Goal: Complete application form: Complete application form

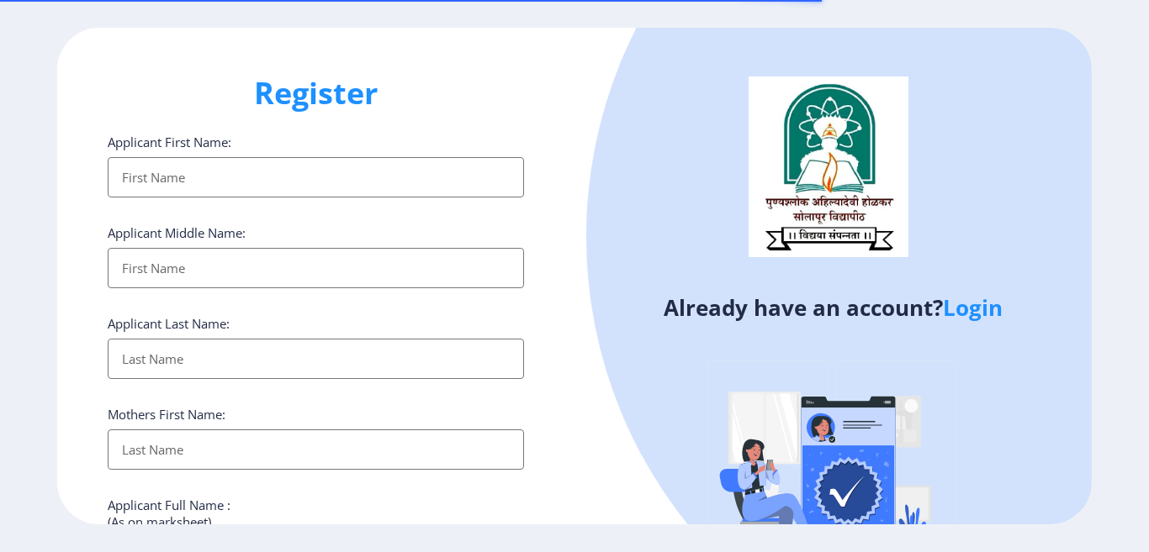
select select
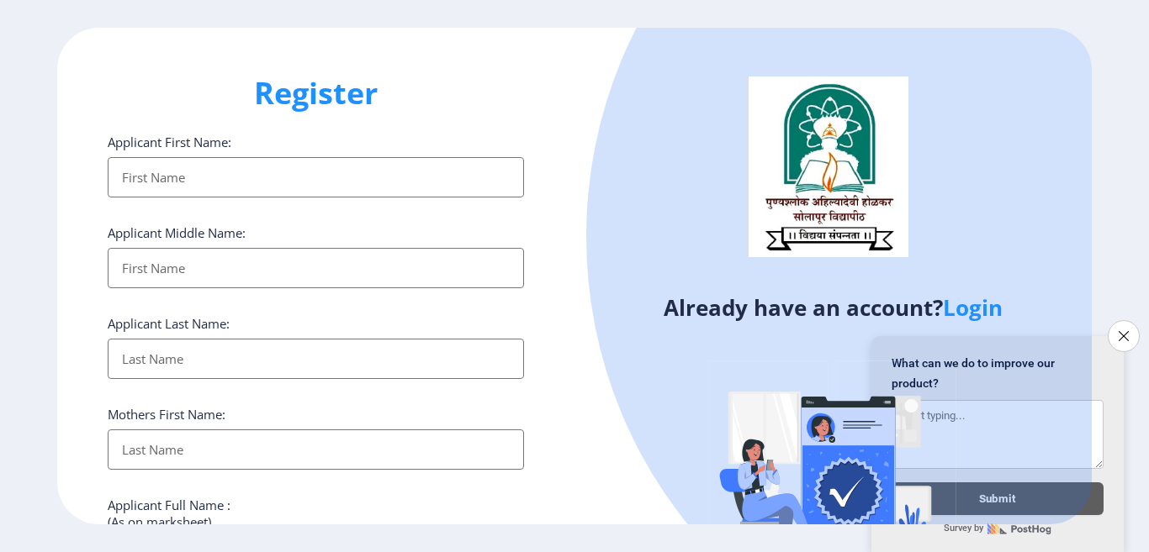
click at [221, 169] on input "Applicant First Name:" at bounding box center [316, 177] width 416 height 40
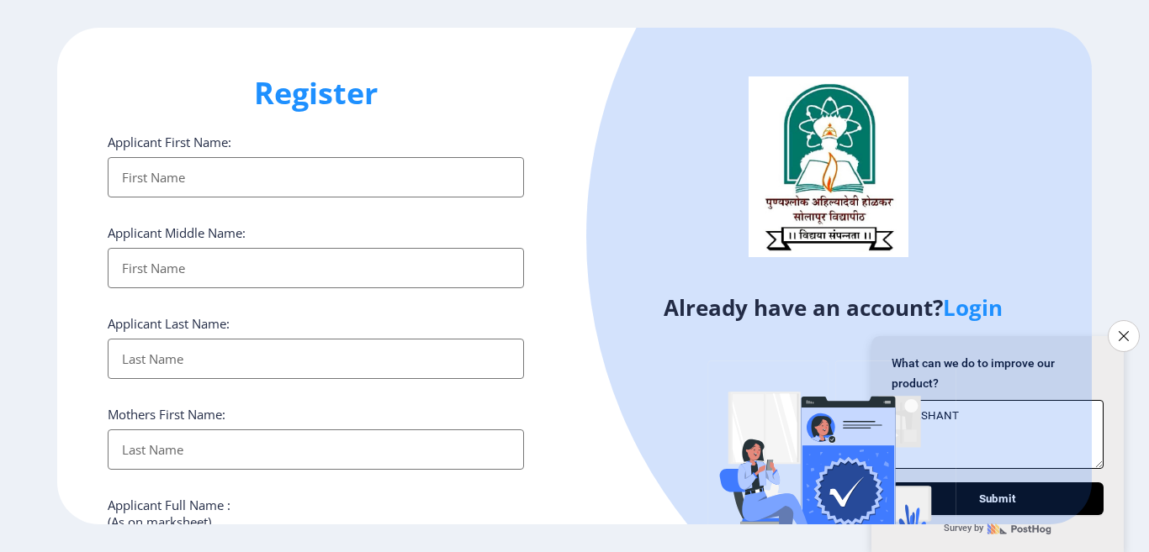
type textarea "pRASHANT"
click at [290, 172] on input "Applicant First Name:" at bounding box center [316, 177] width 416 height 40
click at [1120, 332] on icon "Close survey" at bounding box center [1123, 335] width 11 height 11
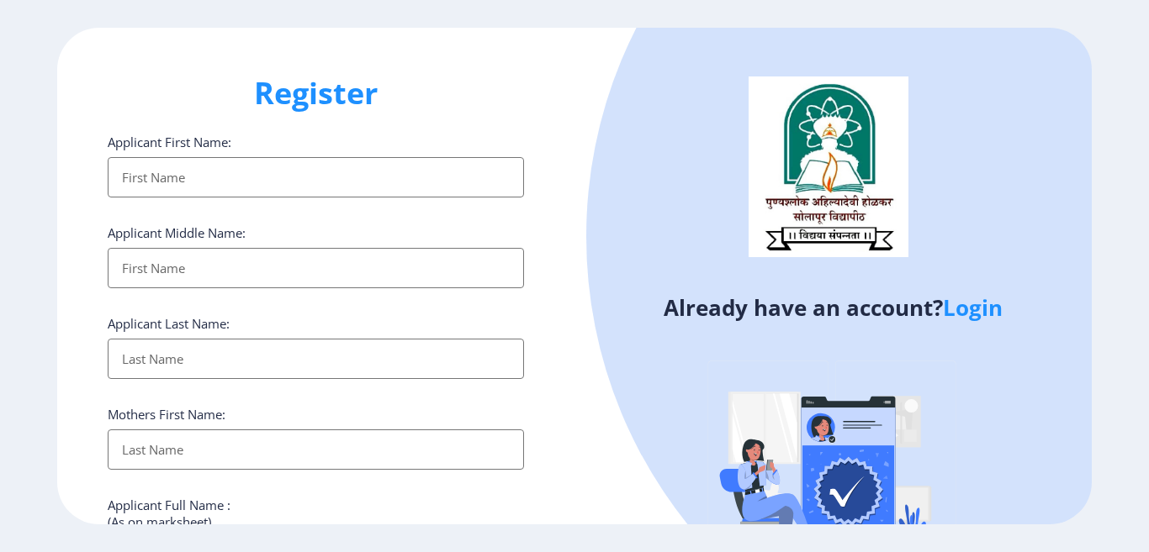
click at [125, 179] on input "Applicant First Name:" at bounding box center [316, 177] width 416 height 40
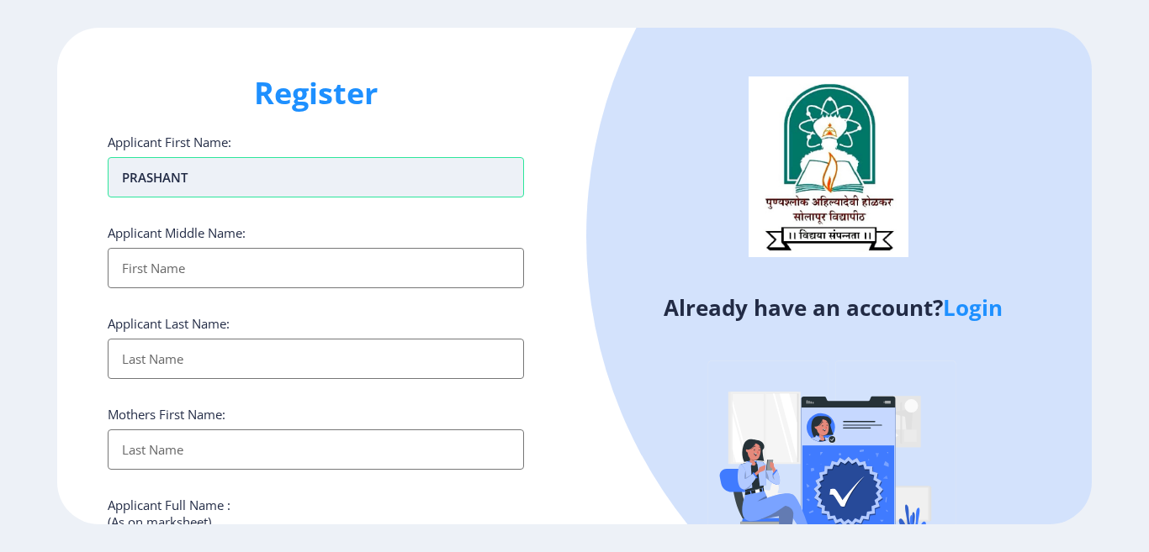
type input "pRASHANT"
type input "lAXMAN"
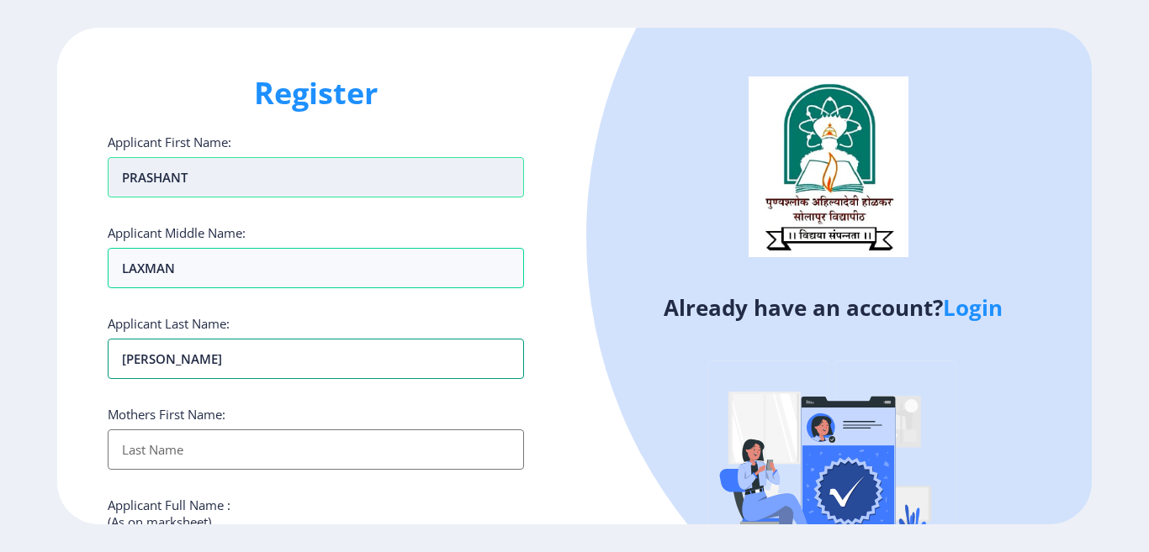
type input "[PERSON_NAME]"
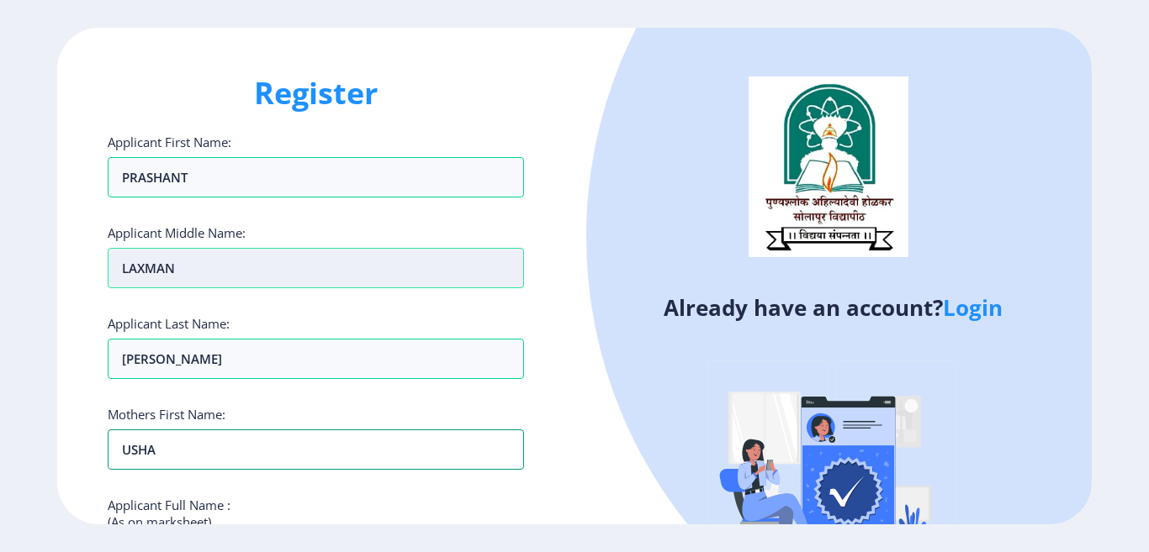
type input "uSHA"
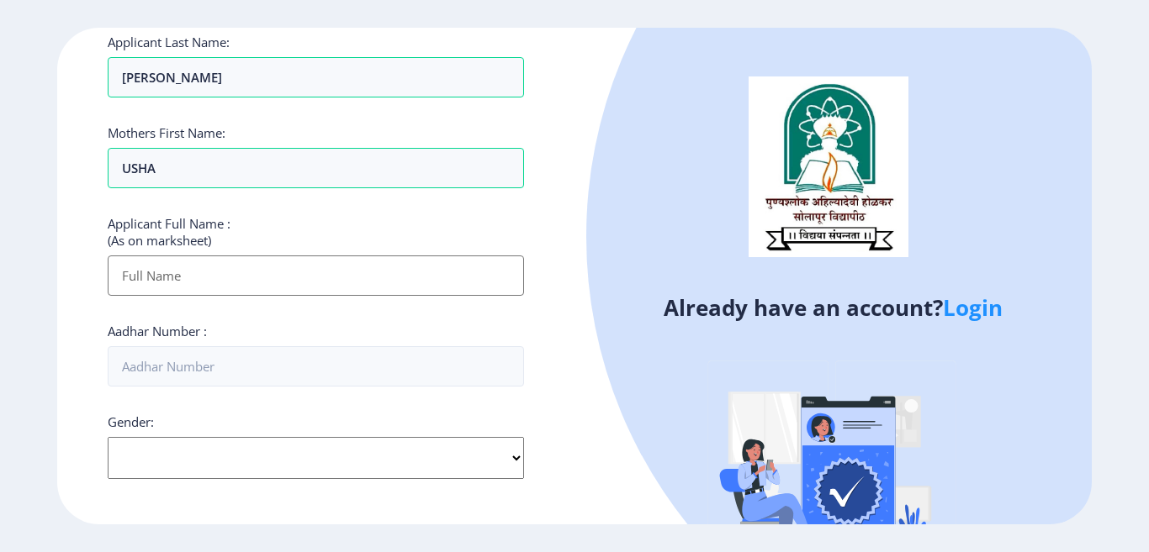
click at [172, 282] on input "Applicant First Name:" at bounding box center [316, 276] width 416 height 40
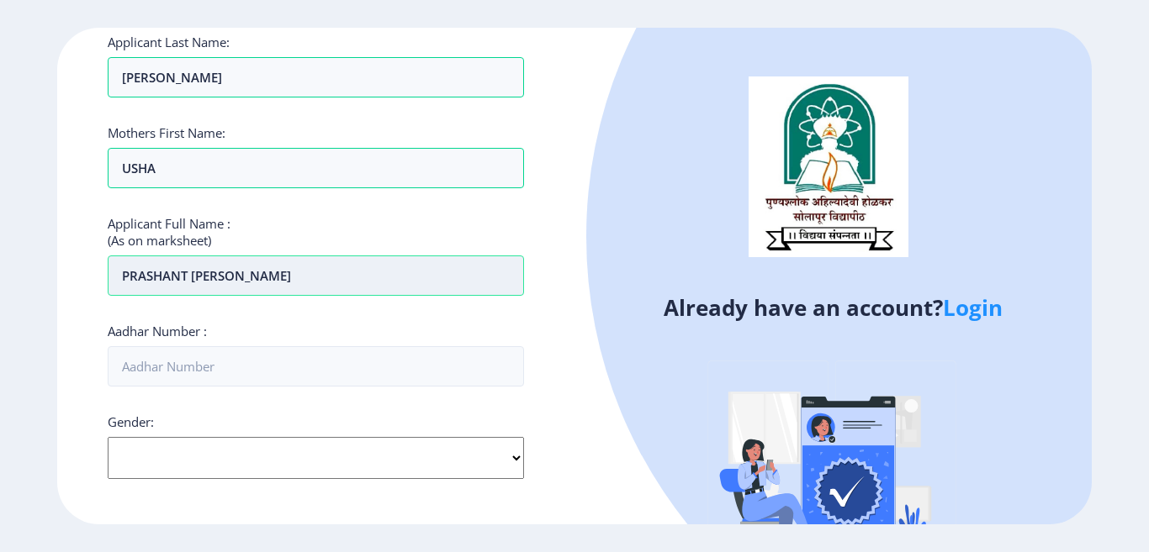
type input "pRASHANT [PERSON_NAME]"
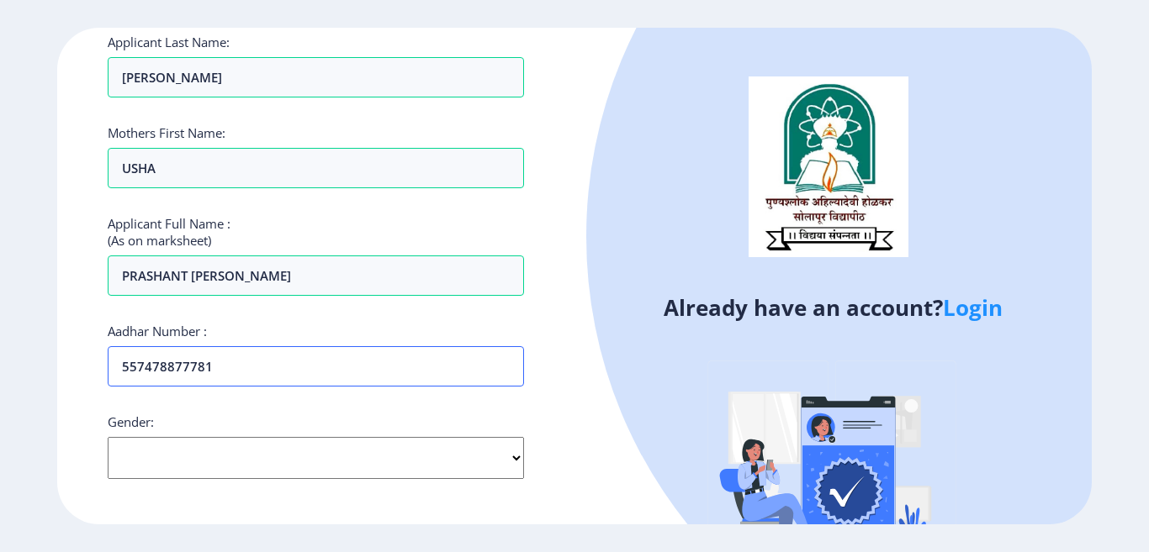
type input "557478877781"
click at [163, 446] on select "Select Gender [DEMOGRAPHIC_DATA] [DEMOGRAPHIC_DATA] Other" at bounding box center [316, 458] width 416 height 42
select select "[DEMOGRAPHIC_DATA]"
click at [108, 437] on select "Select Gender [DEMOGRAPHIC_DATA] [DEMOGRAPHIC_DATA] Other" at bounding box center [316, 458] width 416 height 42
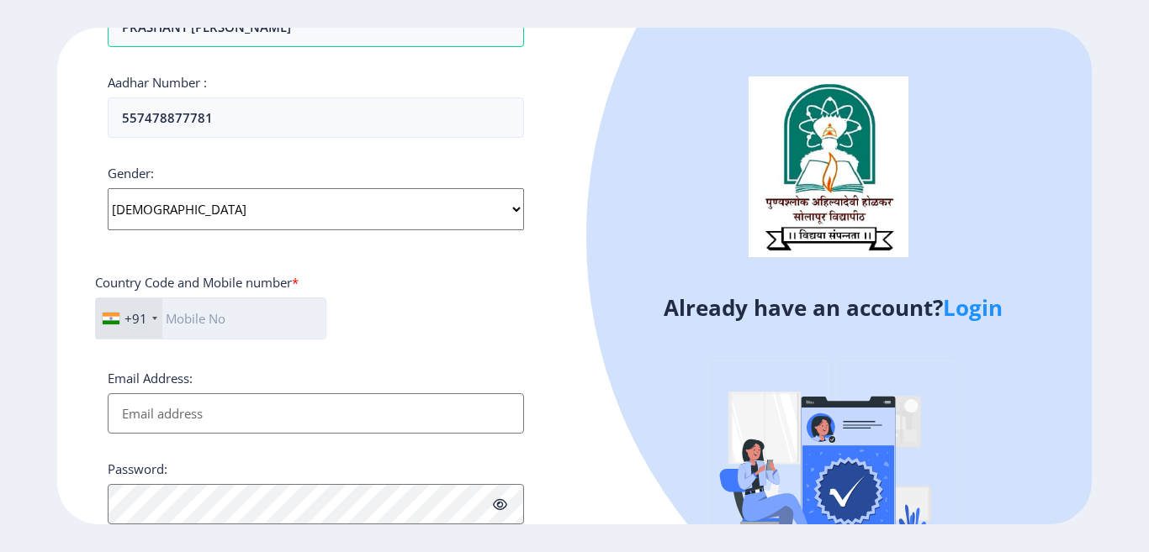
scroll to position [534, 0]
click at [231, 318] on input "text" at bounding box center [210, 315] width 231 height 42
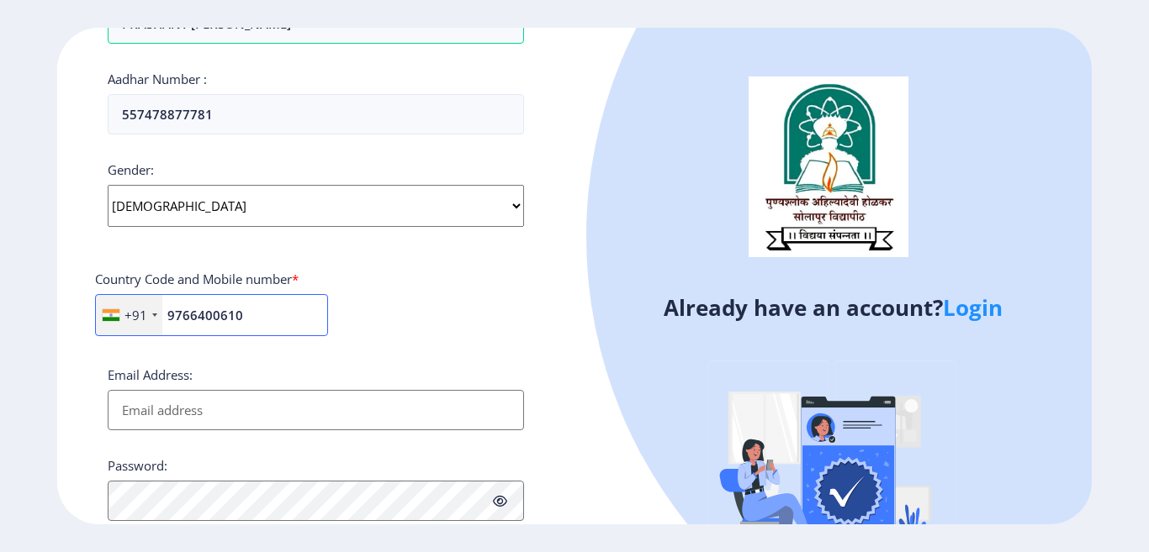
type input "9766400610"
click at [177, 401] on input "Email Address:" at bounding box center [316, 410] width 416 height 40
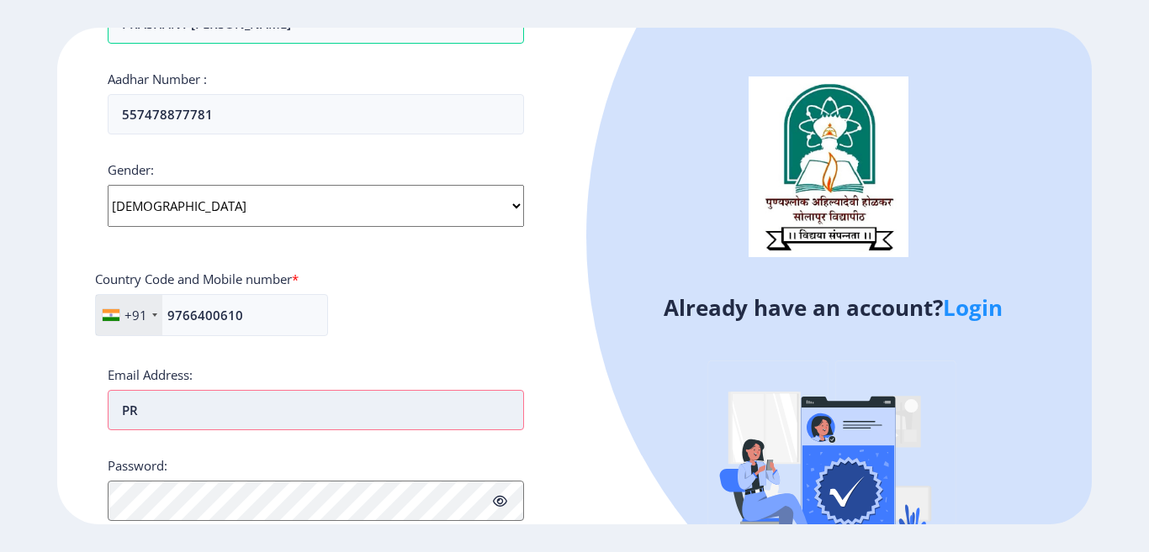
type input "P"
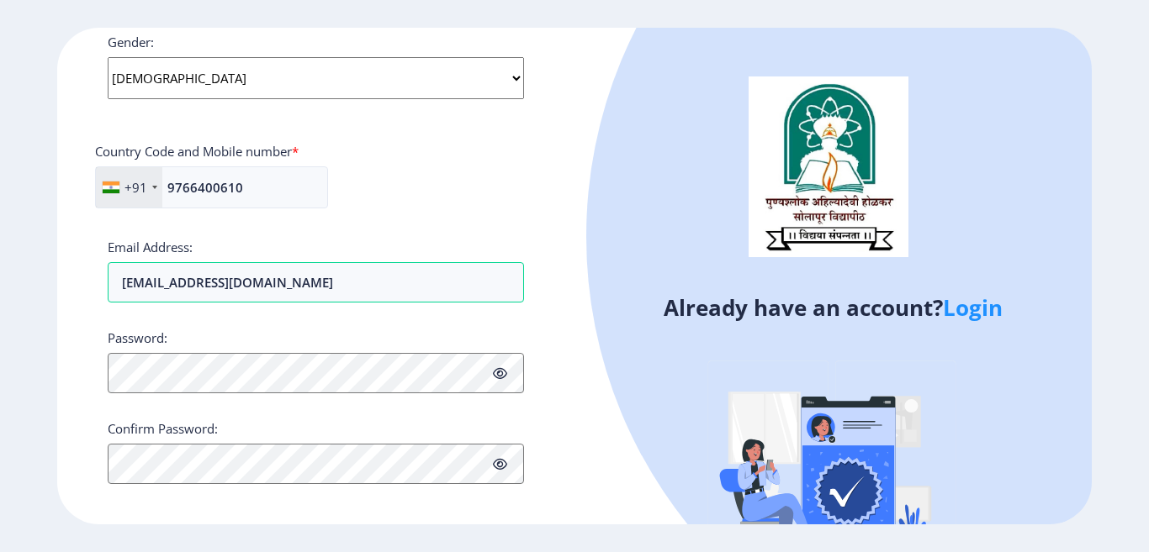
scroll to position [674, 0]
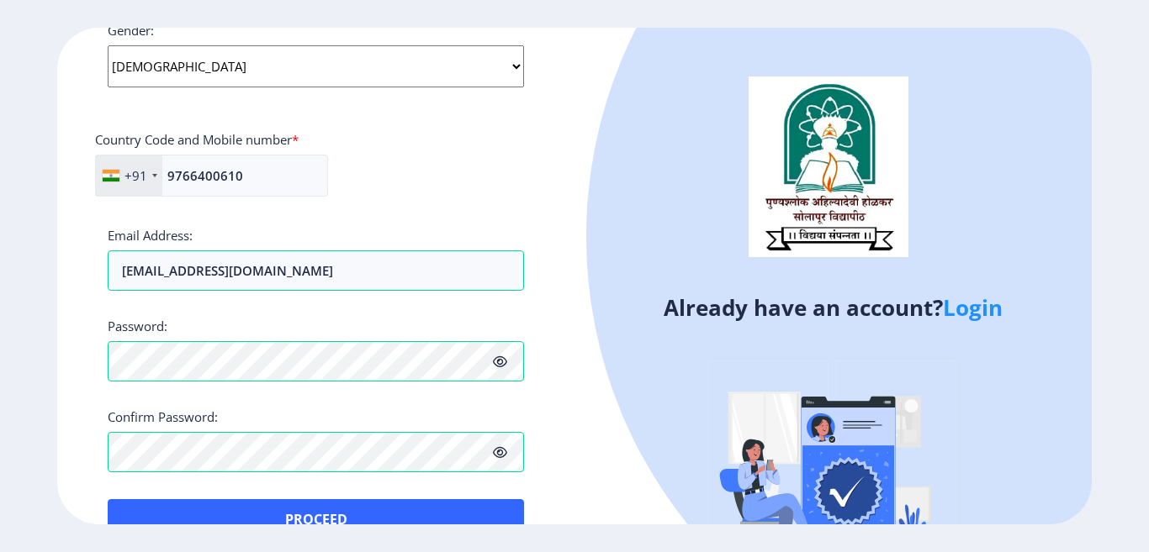
click at [310, 516] on div "Applicant First Name: [PERSON_NAME] Applicant Middle Name: lAXMAN Applicant Las…" at bounding box center [316, 0] width 416 height 1080
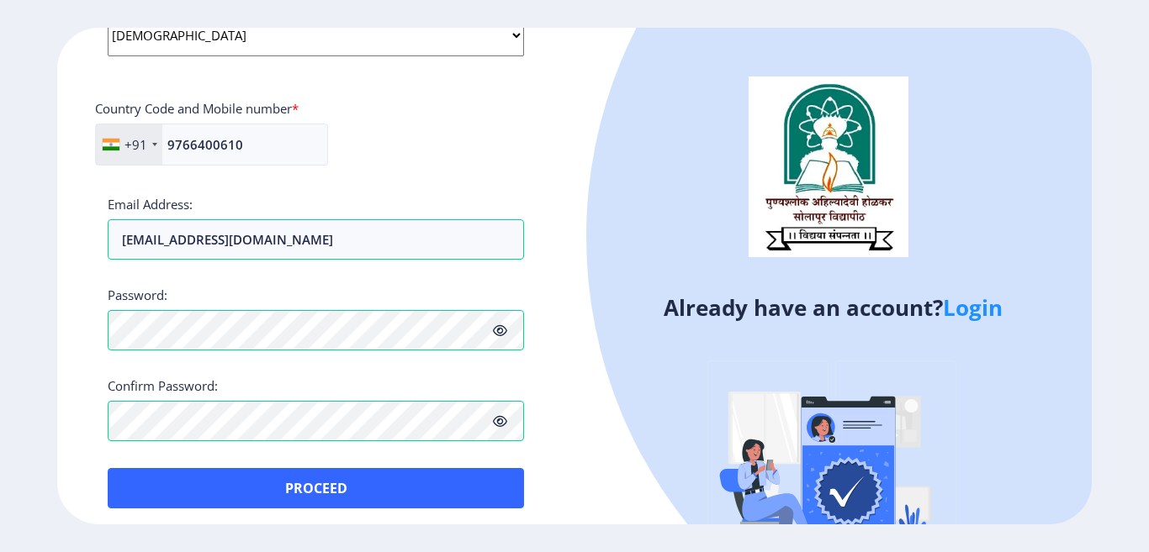
scroll to position [714, 0]
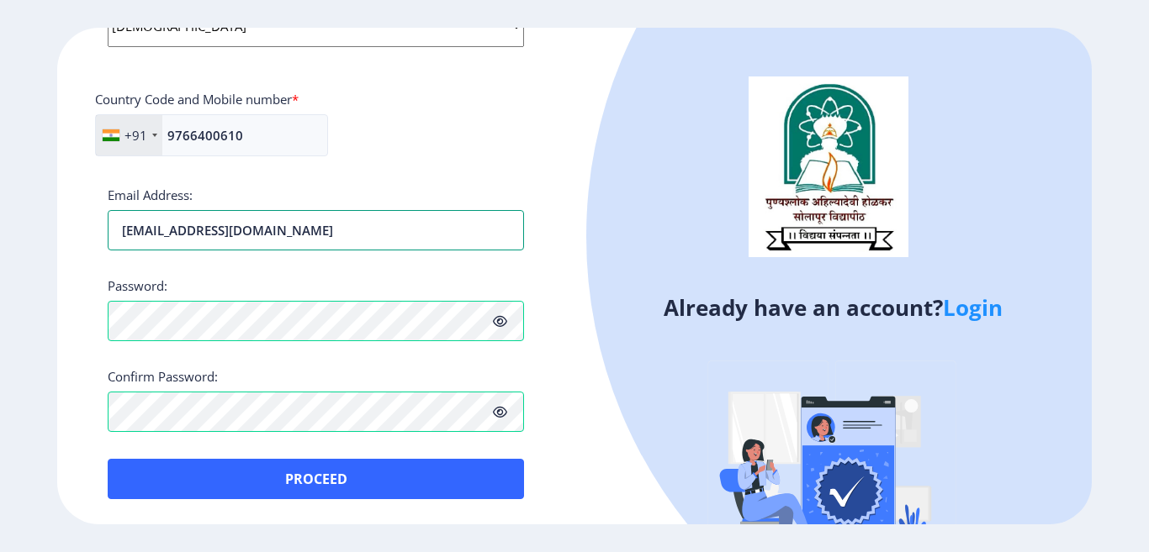
drag, startPoint x: 325, startPoint y: 230, endPoint x: 0, endPoint y: 246, distance: 325.0
click at [0, 246] on ngx-register "Register Applicant First Name: [PERSON_NAME] Applicant Middle Name: lAXMAN Appl…" at bounding box center [574, 276] width 1149 height 497
type input "[EMAIL_ADDRESS][DOMAIN_NAME]"
click at [497, 318] on icon at bounding box center [500, 321] width 14 height 13
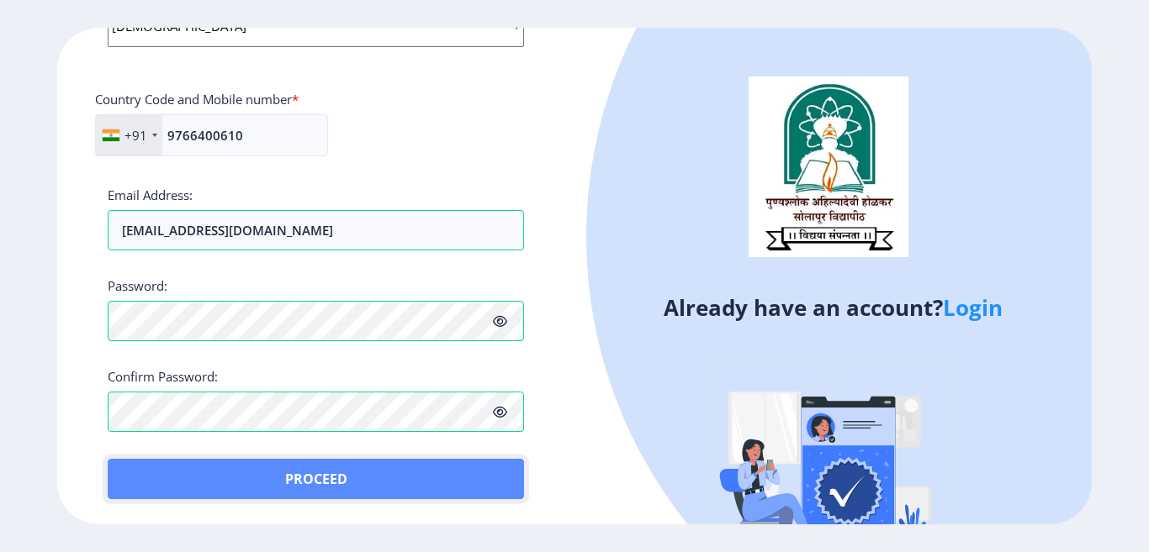
click at [295, 478] on button "Proceed" at bounding box center [316, 479] width 416 height 40
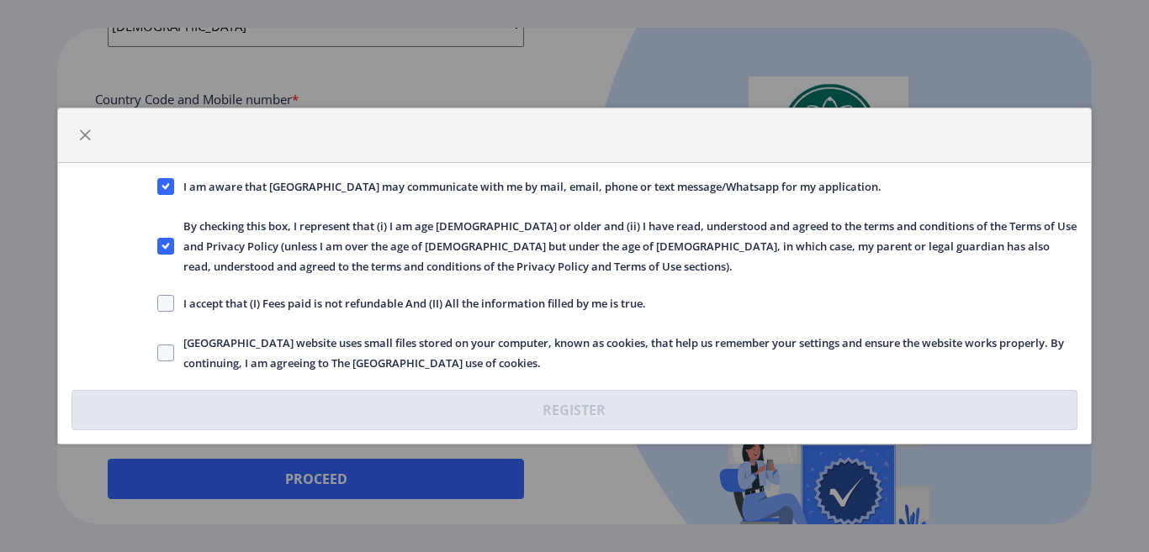
drag, startPoint x: 185, startPoint y: 304, endPoint x: 654, endPoint y: 302, distance: 469.2
click at [654, 302] on div "I accept that (I) Fees paid is not refundable And (II) All the information fill…" at bounding box center [617, 304] width 944 height 23
click at [161, 304] on span at bounding box center [165, 303] width 17 height 17
click at [158, 304] on input "I accept that (I) Fees paid is not refundable And (II) All the information fill…" at bounding box center [157, 304] width 1 height 1
checkbox input "true"
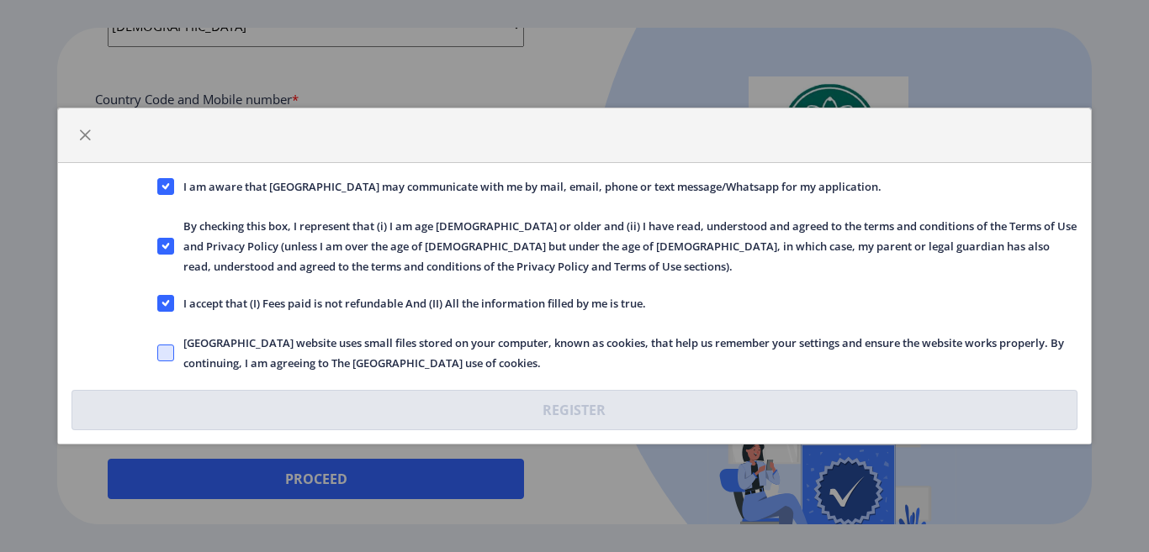
click at [168, 348] on span at bounding box center [165, 353] width 17 height 17
click at [158, 353] on input "[GEOGRAPHIC_DATA] website uses small files stored on your computer, known as co…" at bounding box center [157, 353] width 1 height 1
checkbox input "true"
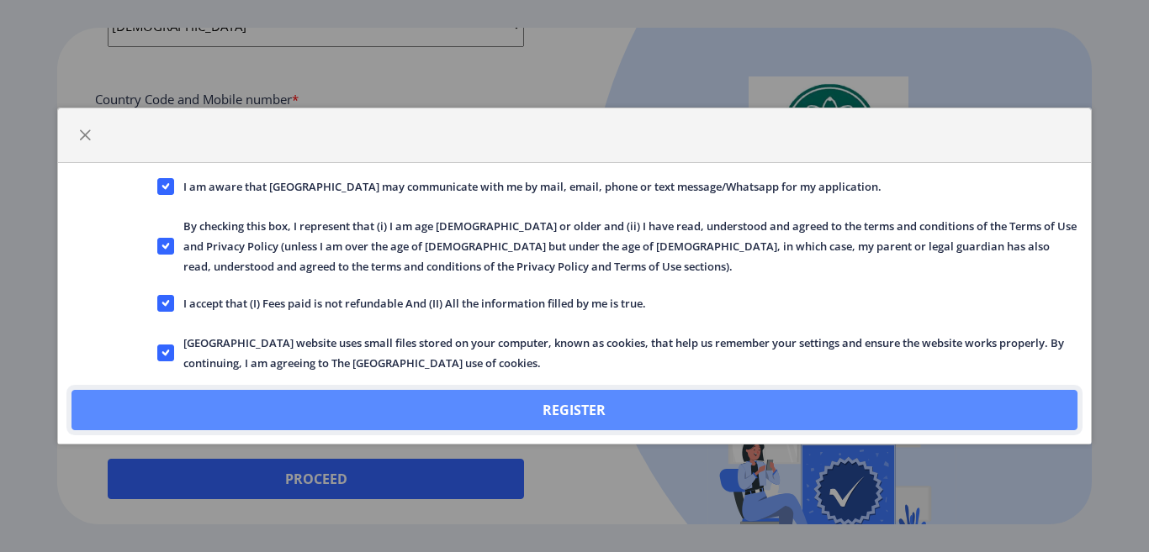
click at [568, 407] on button "Register" at bounding box center [573, 410] width 1005 height 40
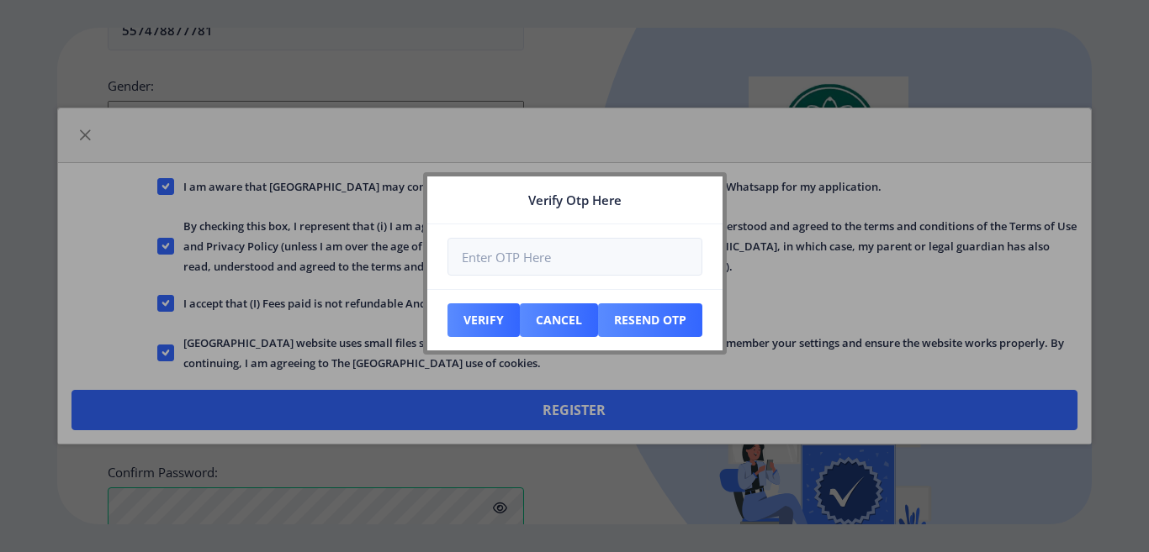
scroll to position [810, 0]
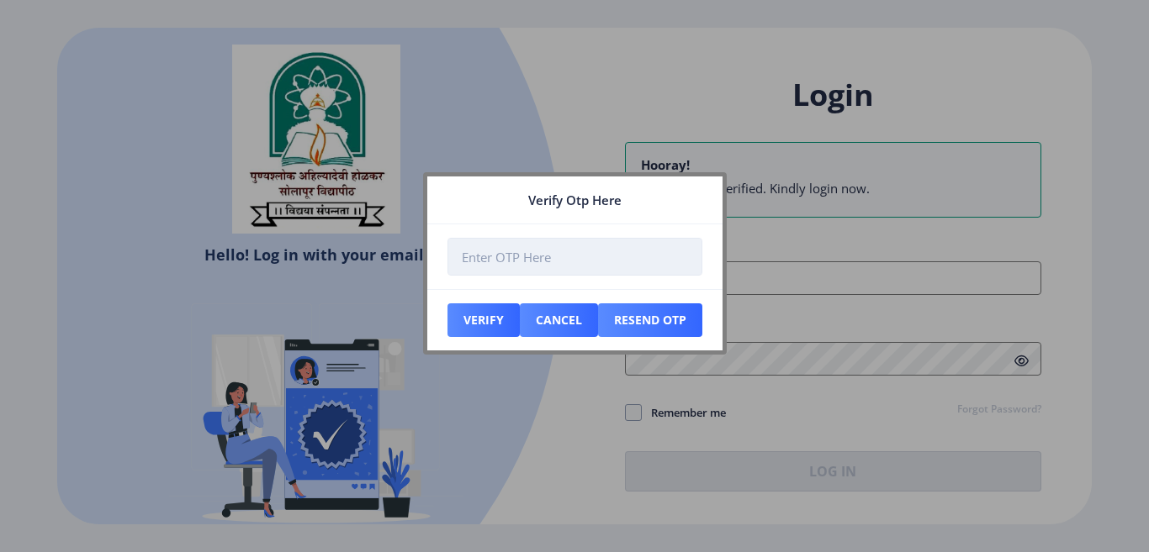
click at [522, 258] on input "number" at bounding box center [574, 257] width 255 height 38
type input "764623"
click at [482, 317] on button "Verify" at bounding box center [483, 321] width 72 height 34
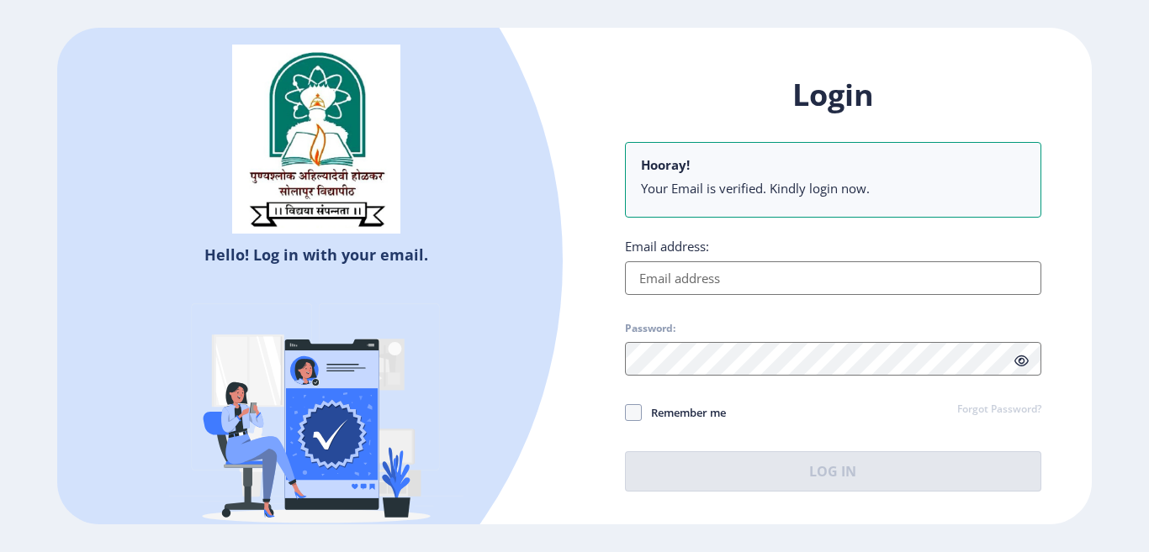
type input "[EMAIL_ADDRESS][DOMAIN_NAME]"
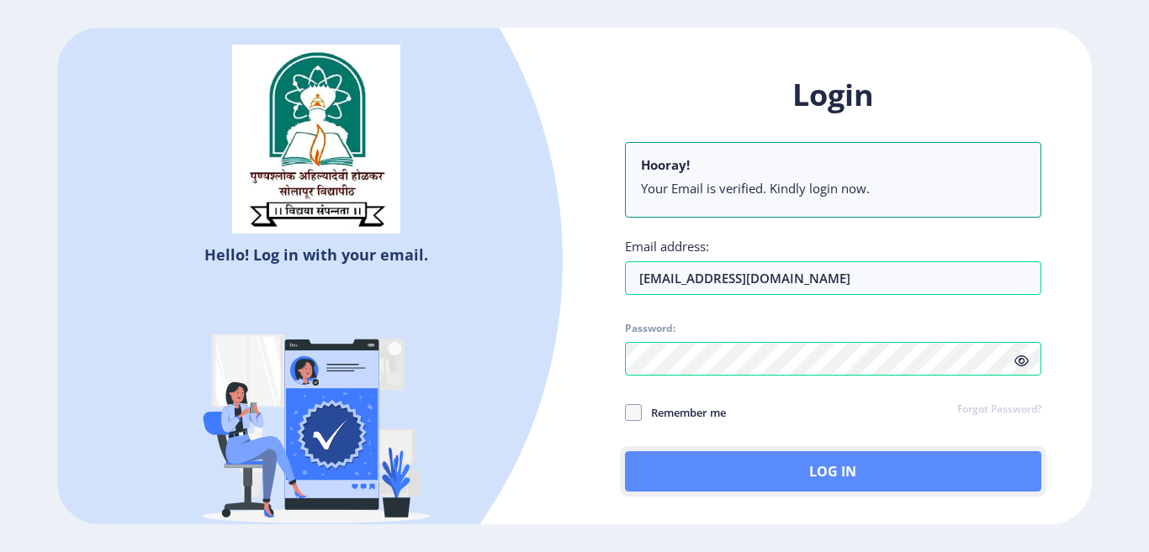
click at [822, 480] on button "Log In" at bounding box center [833, 472] width 416 height 40
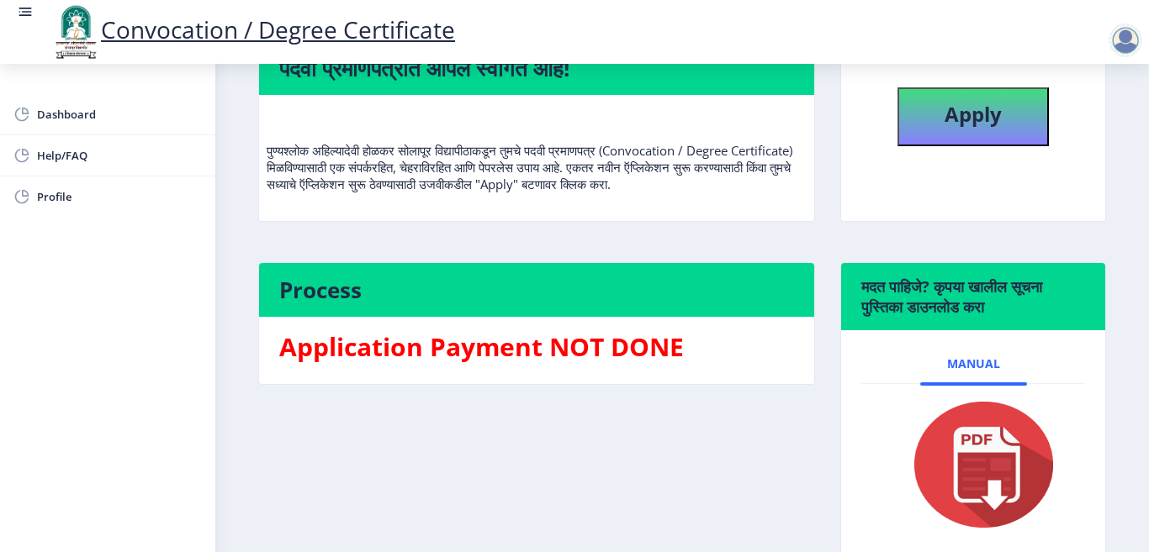
scroll to position [84, 0]
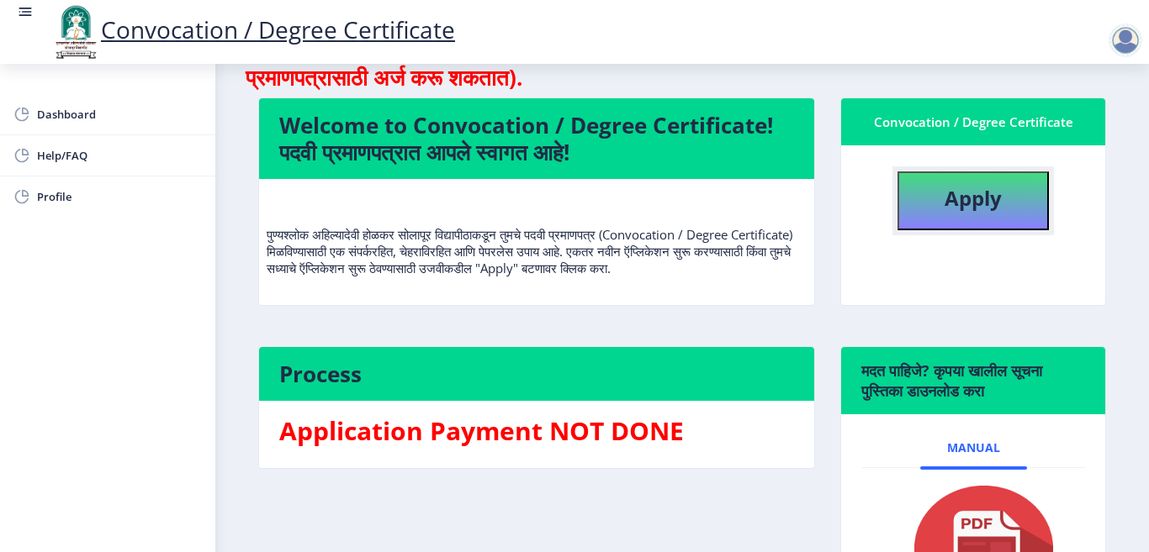
click at [982, 211] on b "Apply" at bounding box center [972, 198] width 57 height 28
select select
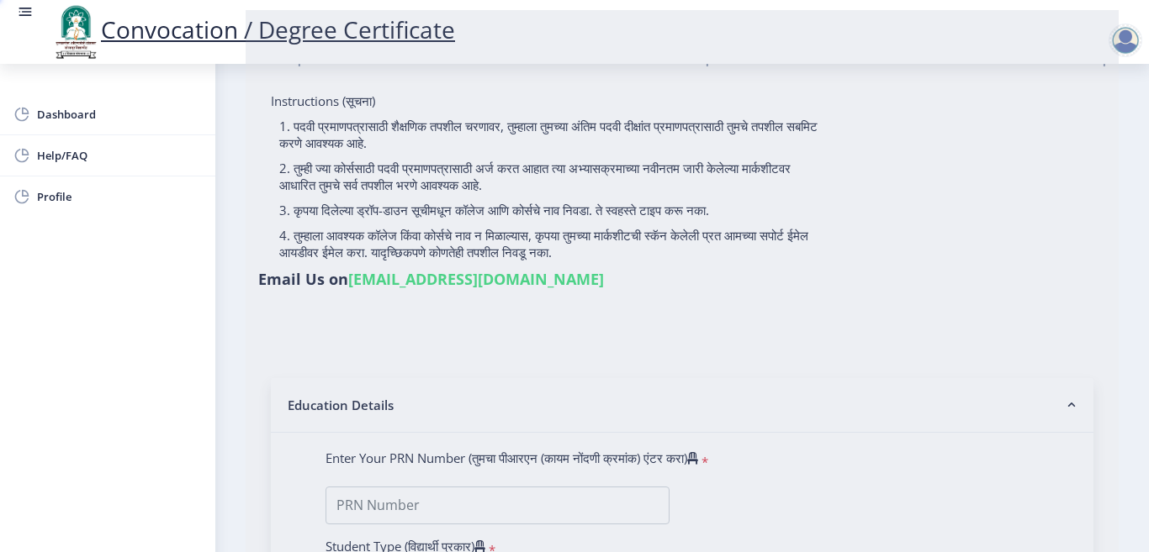
type input "pRASHANT [PERSON_NAME]"
type input "uSHA"
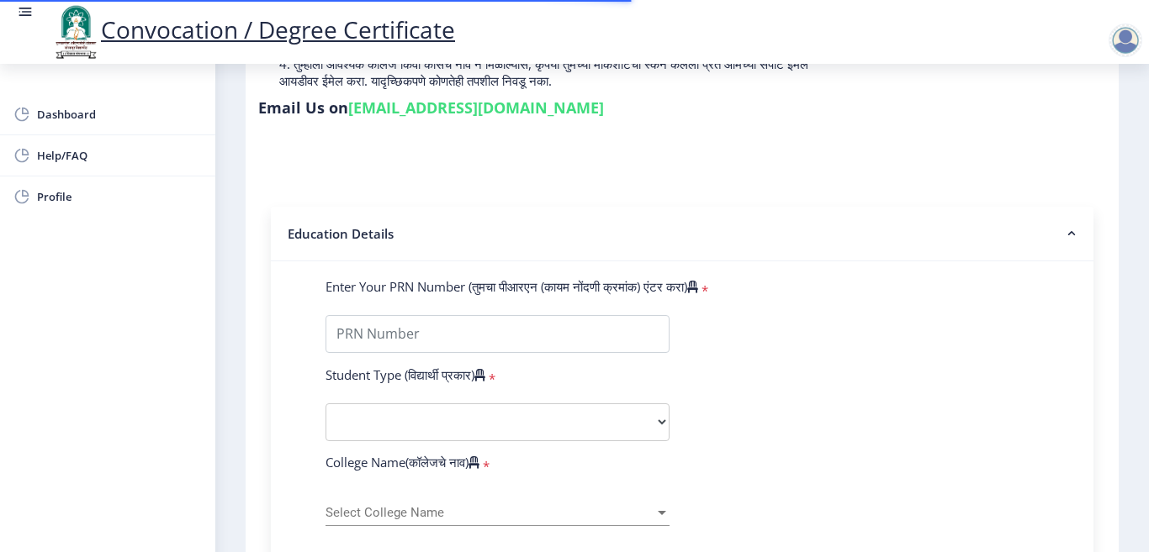
scroll to position [336, 0]
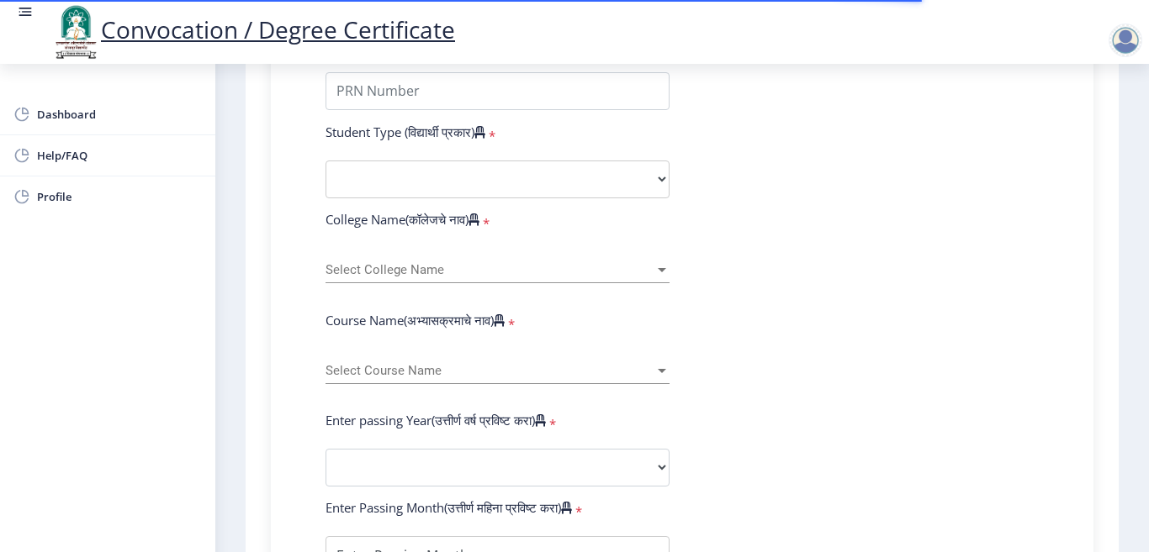
scroll to position [505, 0]
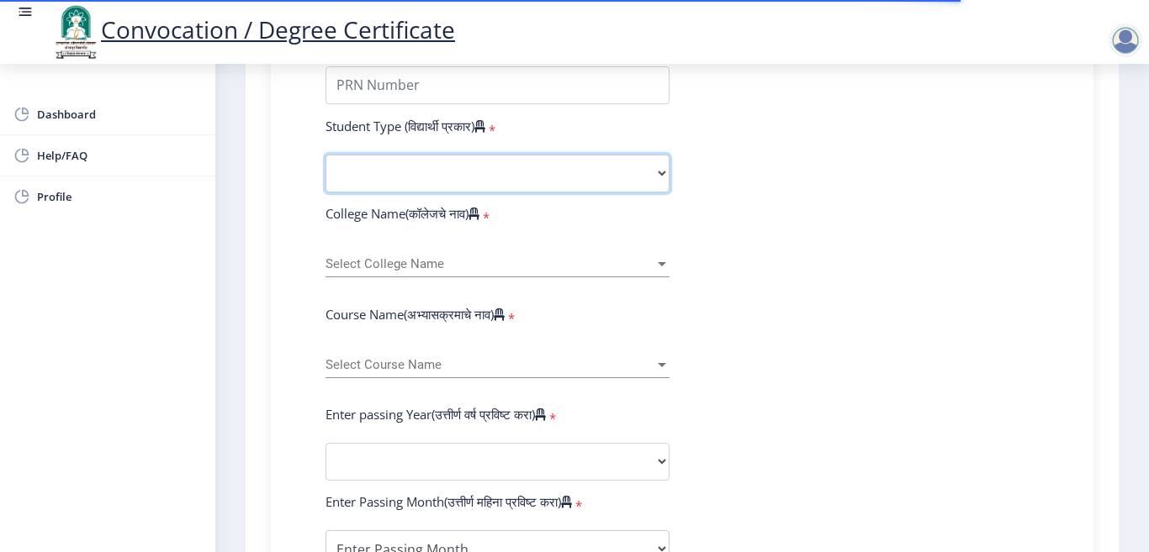
click at [576, 167] on select "Select Student Type Regular External" at bounding box center [497, 174] width 344 height 38
select select "Regular"
click at [325, 155] on select "Select Student Type Regular External" at bounding box center [497, 174] width 344 height 38
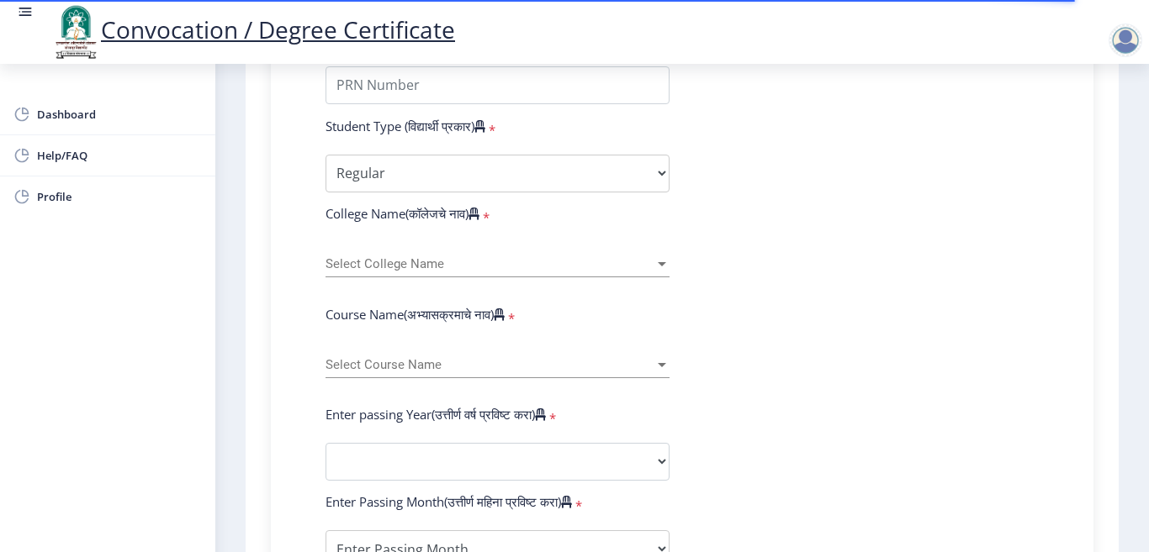
click at [512, 252] on div "Select College Name Select College Name" at bounding box center [497, 259] width 344 height 35
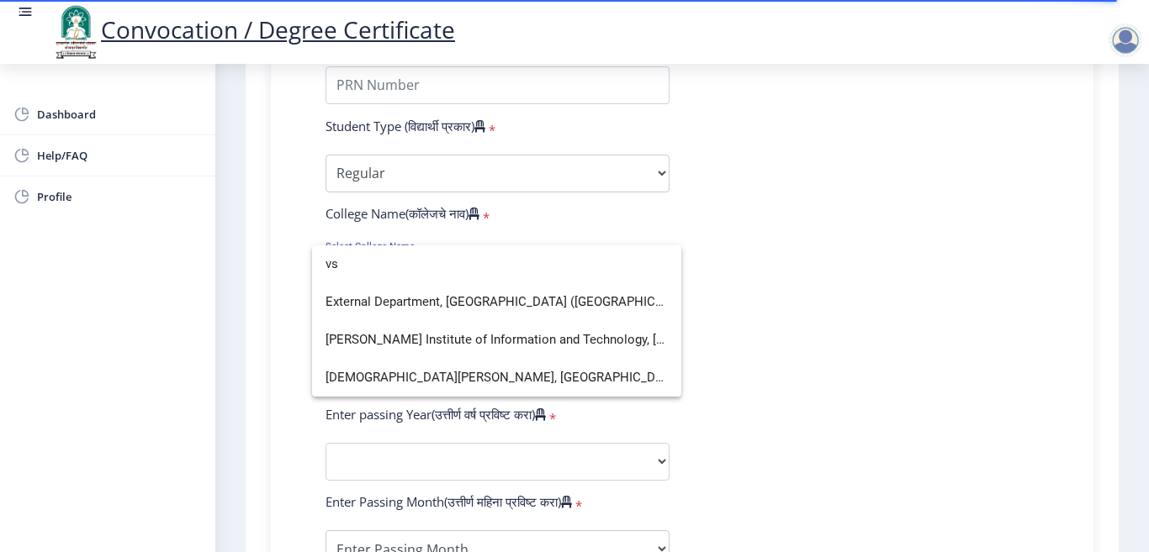
scroll to position [0, 0]
type input "v"
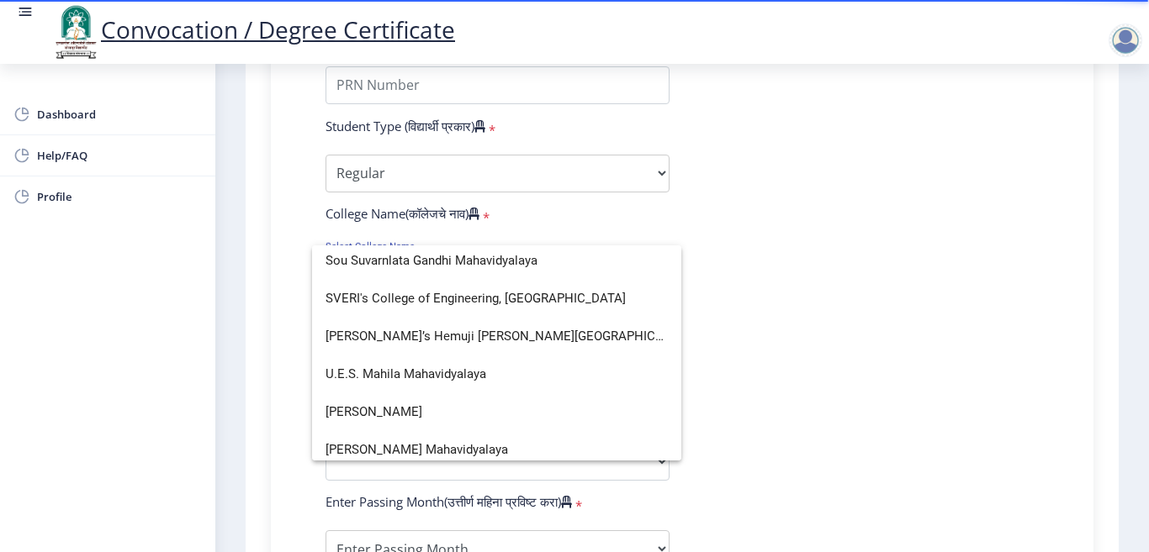
scroll to position [2438, 0]
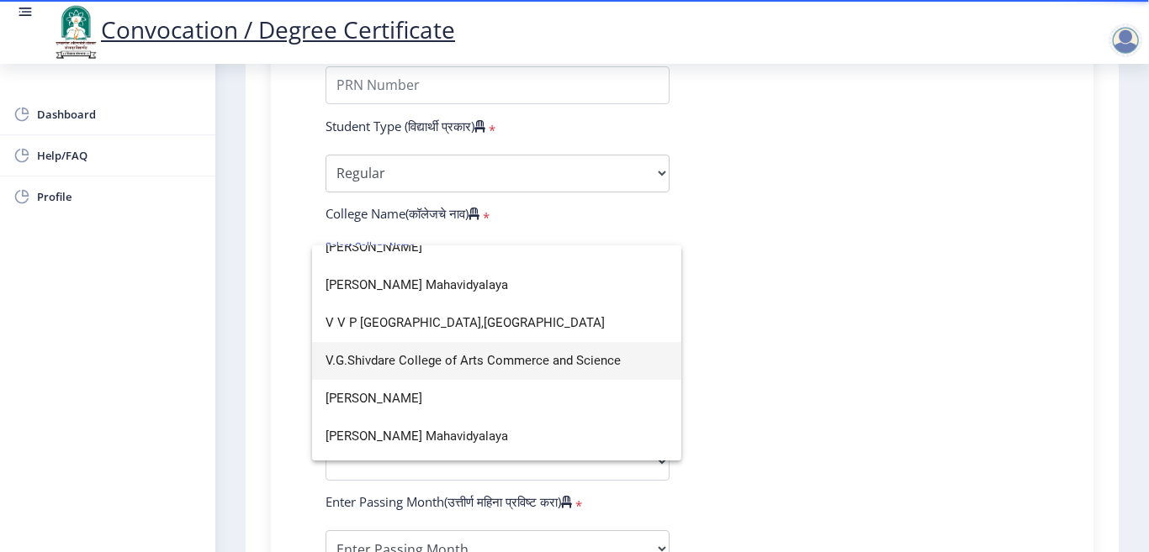
type input "V"
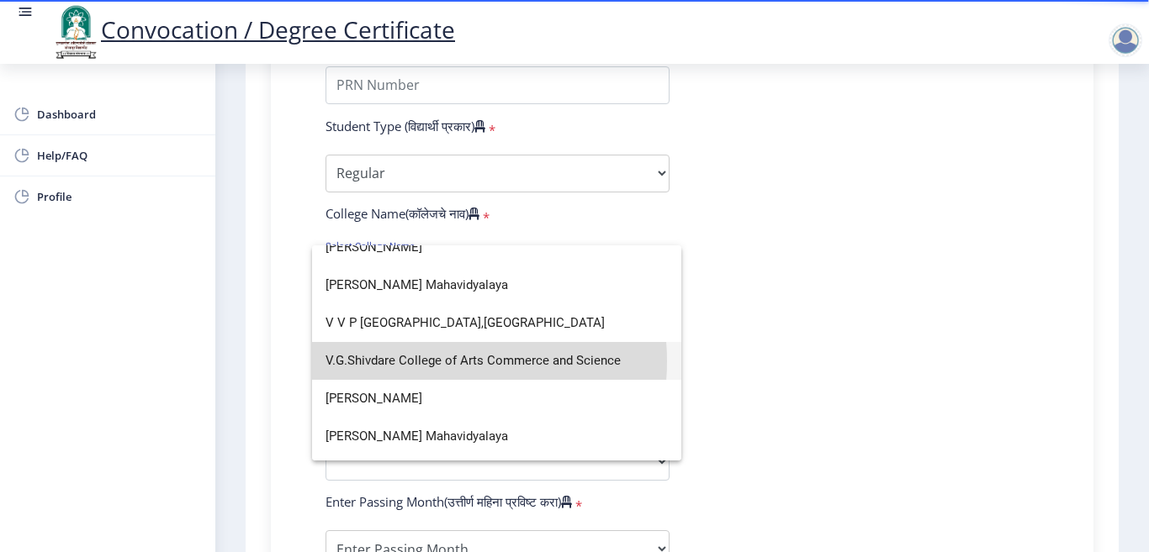
click at [424, 362] on span "V.G.Shivdare College of Arts Commerce and Science" at bounding box center [496, 361] width 342 height 38
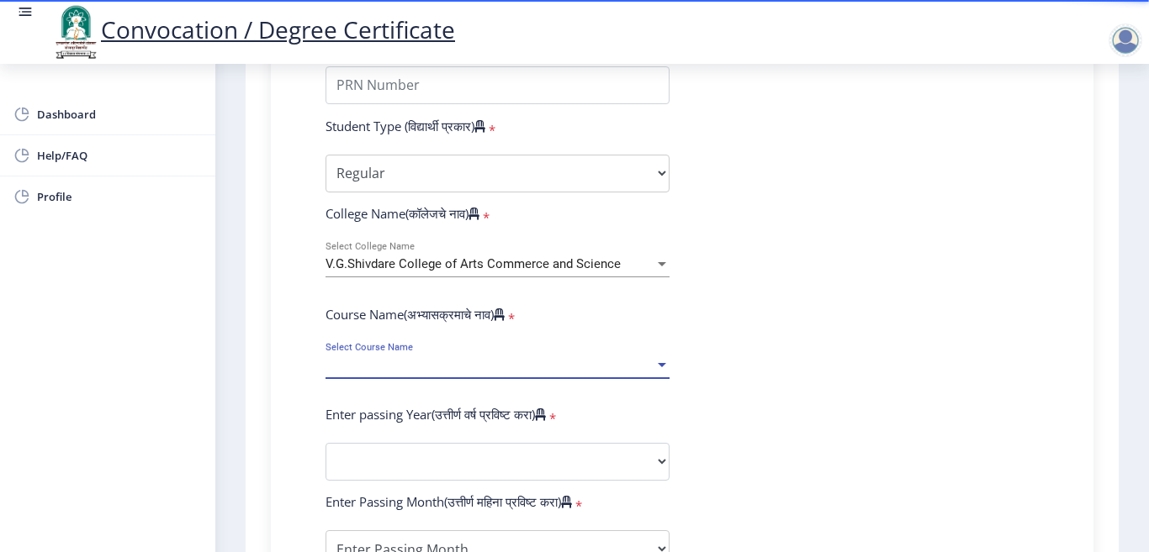
click at [415, 367] on span "Select Course Name" at bounding box center [489, 365] width 329 height 14
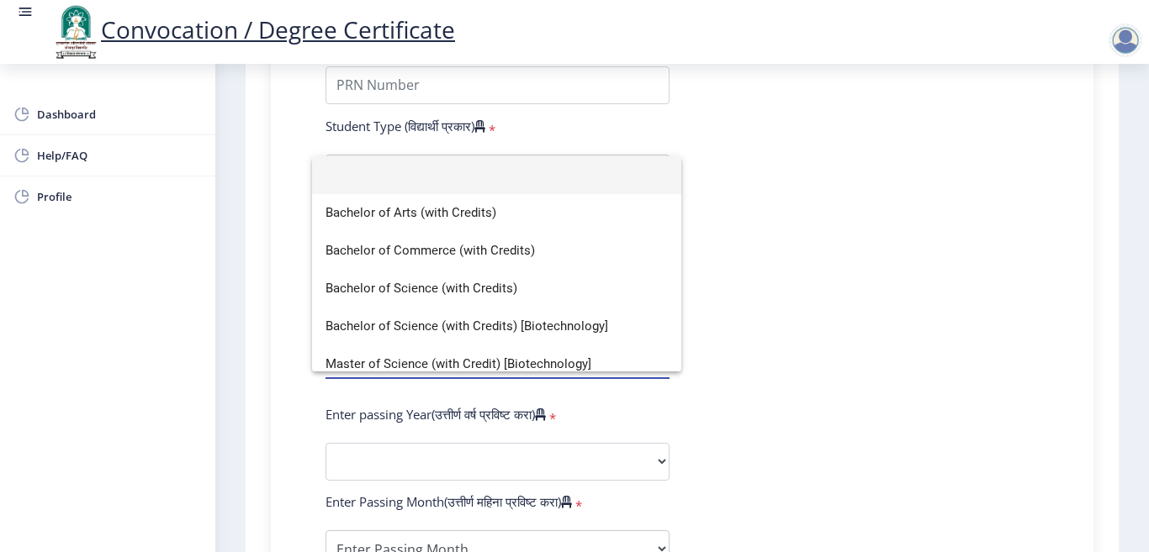
click at [849, 209] on div at bounding box center [574, 276] width 1149 height 552
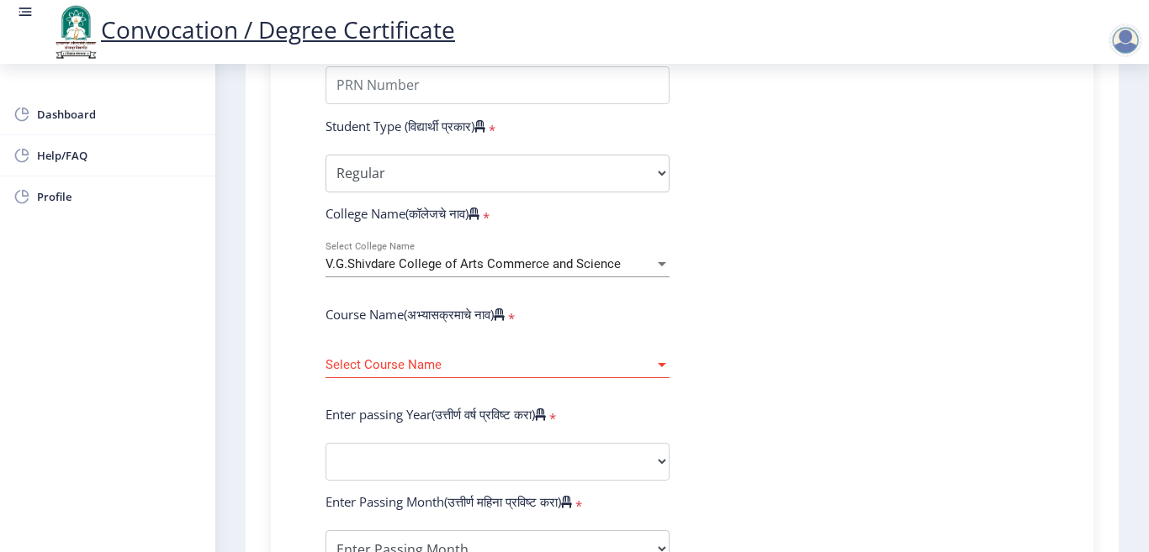
click at [456, 351] on div "Select Course Name Select Course Name" at bounding box center [497, 360] width 344 height 35
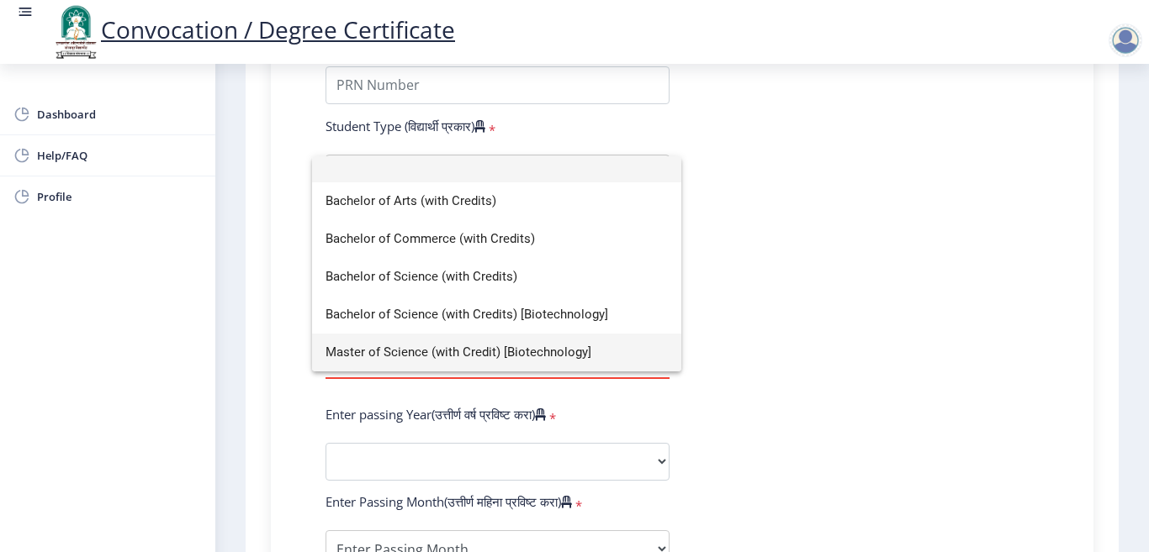
scroll to position [0, 0]
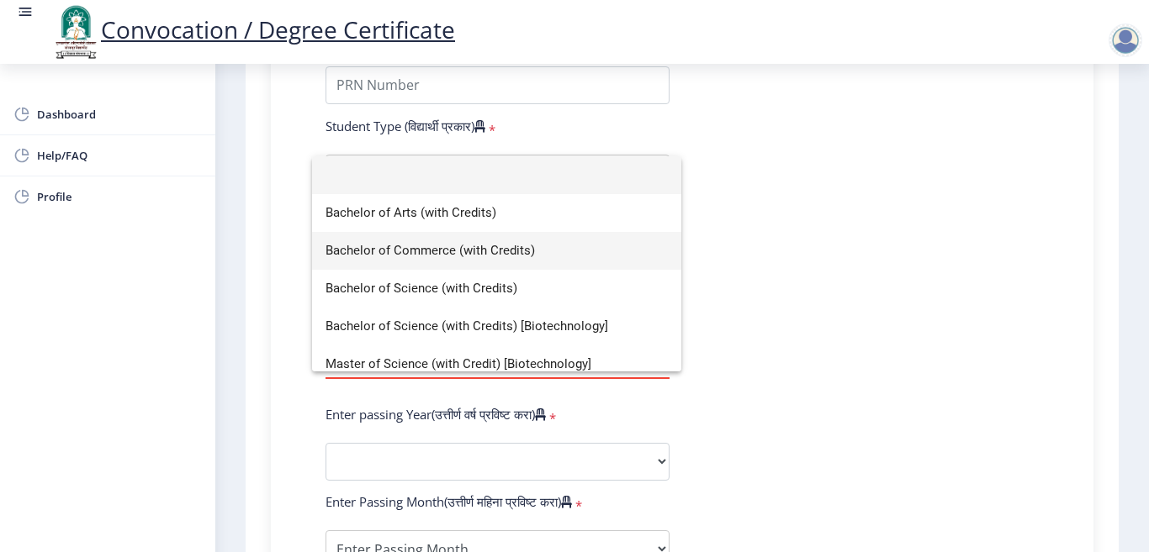
click at [466, 254] on span "Bachelor of Commerce (with Credits)" at bounding box center [496, 251] width 342 height 38
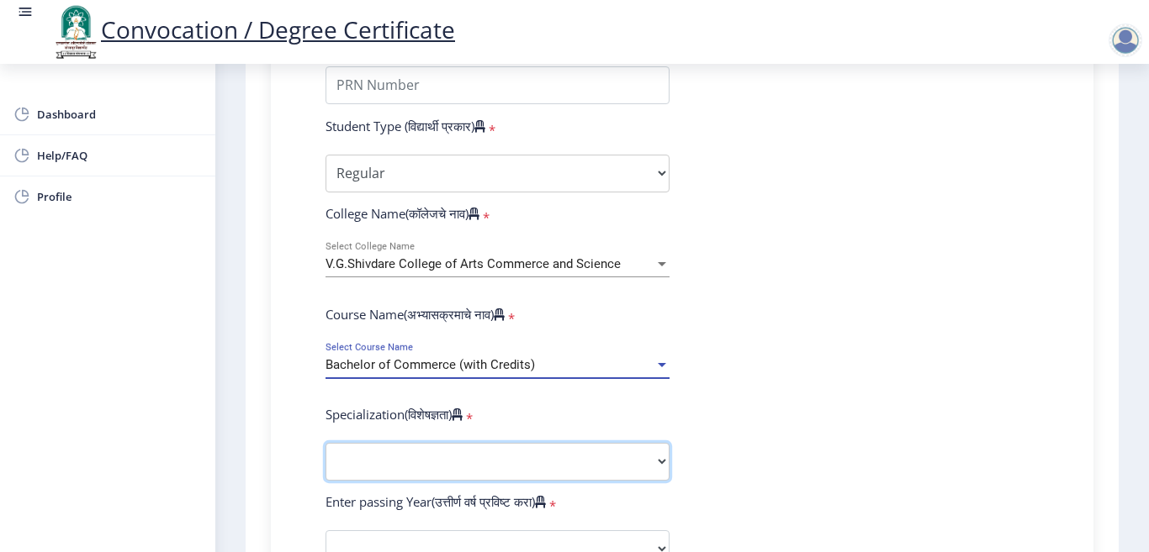
click at [355, 457] on select "Specialization Banking Advanced Accountancy Advanced Banking Advanced Cost Acco…" at bounding box center [497, 462] width 344 height 38
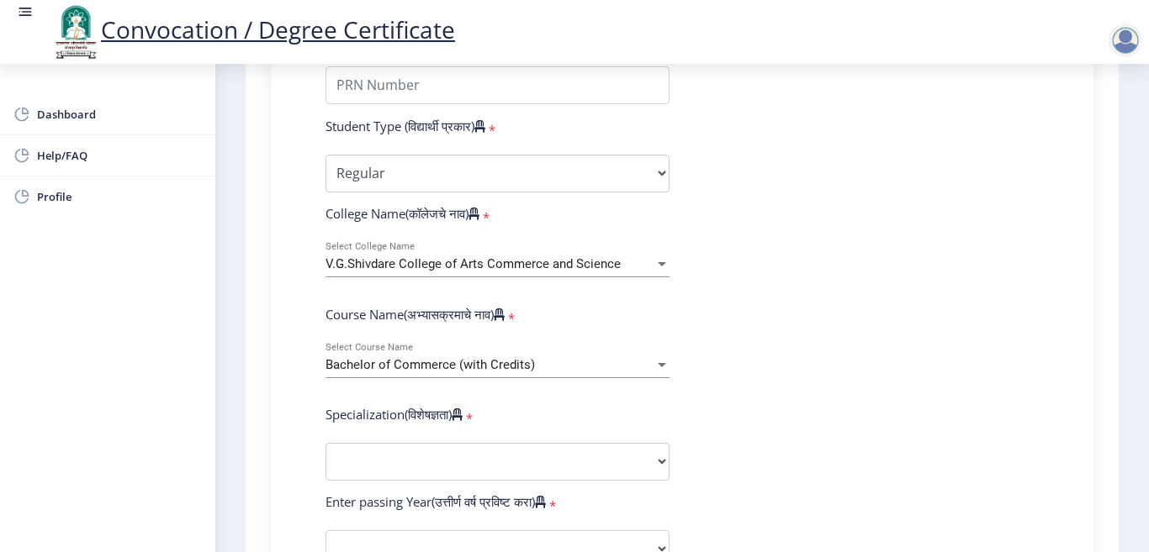
click at [901, 339] on form "Enter Your PRN Number (तुमचा पीआरएन (कायम नोंदणी क्रमांक) एंटर करा) * Student T…" at bounding box center [682, 518] width 738 height 979
click at [504, 460] on select "Specialization Banking Advanced Accountancy Advanced Banking Advanced Cost Acco…" at bounding box center [497, 462] width 344 height 38
select select "Advanced Accountancy"
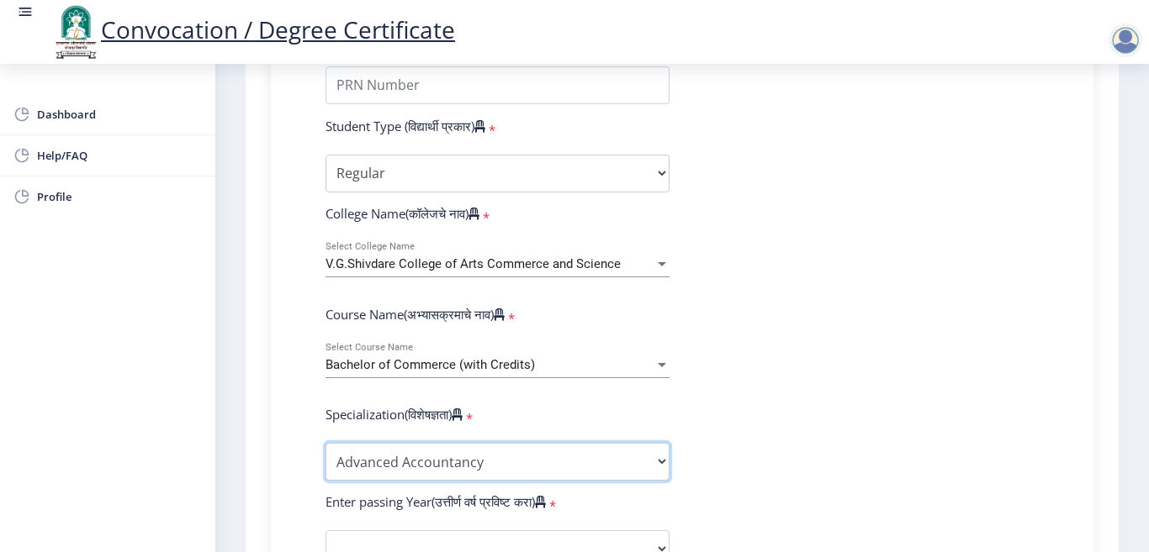
click at [325, 443] on select "Specialization Banking Advanced Accountancy Advanced Banking Advanced Cost Acco…" at bounding box center [497, 462] width 344 height 38
click at [832, 294] on form "Enter Your PRN Number (तुमचा पीआरएन (कायम नोंदणी क्रमांक) एंटर करा) * Student T…" at bounding box center [682, 518] width 738 height 979
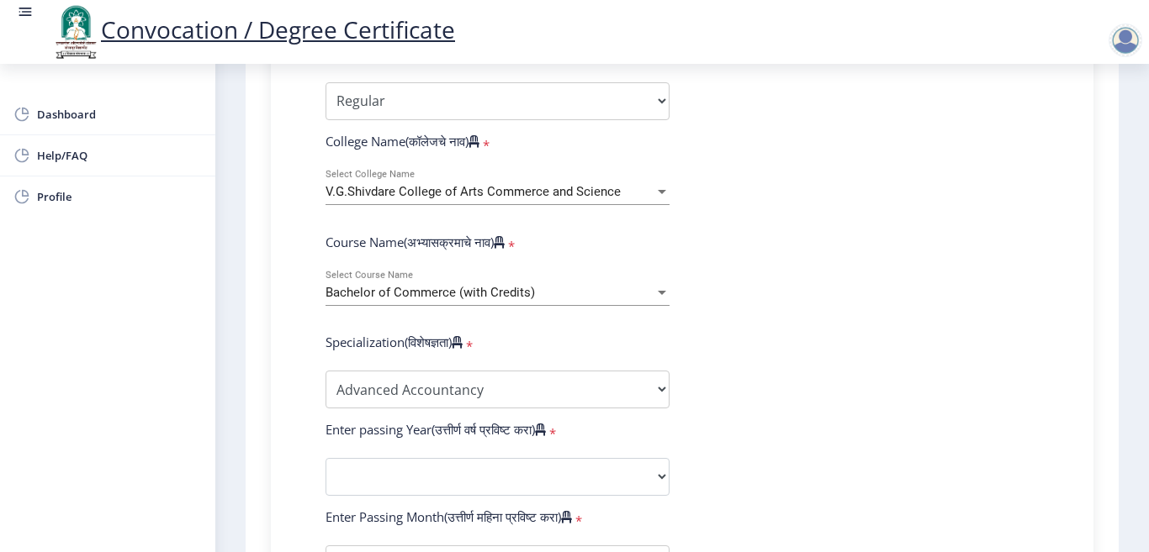
scroll to position [673, 0]
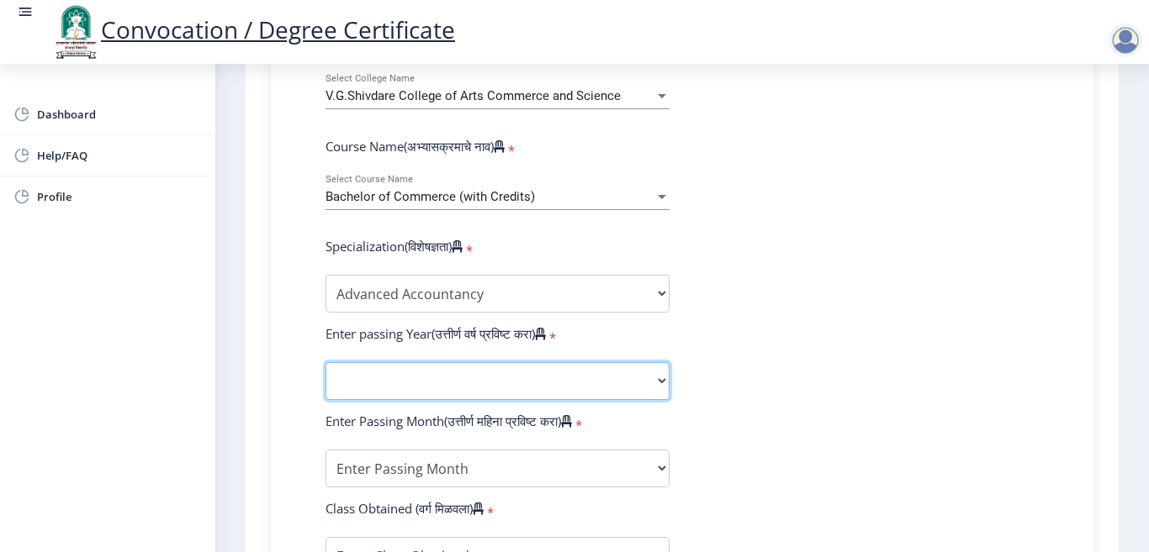
click at [555, 390] on select "2025 2024 2023 2022 2021 2020 2019 2018 2017 2016 2015 2014 2013 2012 2011 2010…" at bounding box center [497, 381] width 344 height 38
click at [946, 247] on form "Enter Your PRN Number (तुमचा पीआरएन (कायम नोंदणी क्रमांक) एंटर करा) * Student T…" at bounding box center [682, 350] width 738 height 979
click at [509, 381] on select "2025 2024 2023 2022 2021 2020 2019 2018 2017 2016 2015 2014 2013 2012 2011 2010…" at bounding box center [497, 381] width 344 height 38
select select "2011"
click at [325, 362] on select "2025 2024 2023 2022 2021 2020 2019 2018 2017 2016 2015 2014 2013 2012 2011 2010…" at bounding box center [497, 381] width 344 height 38
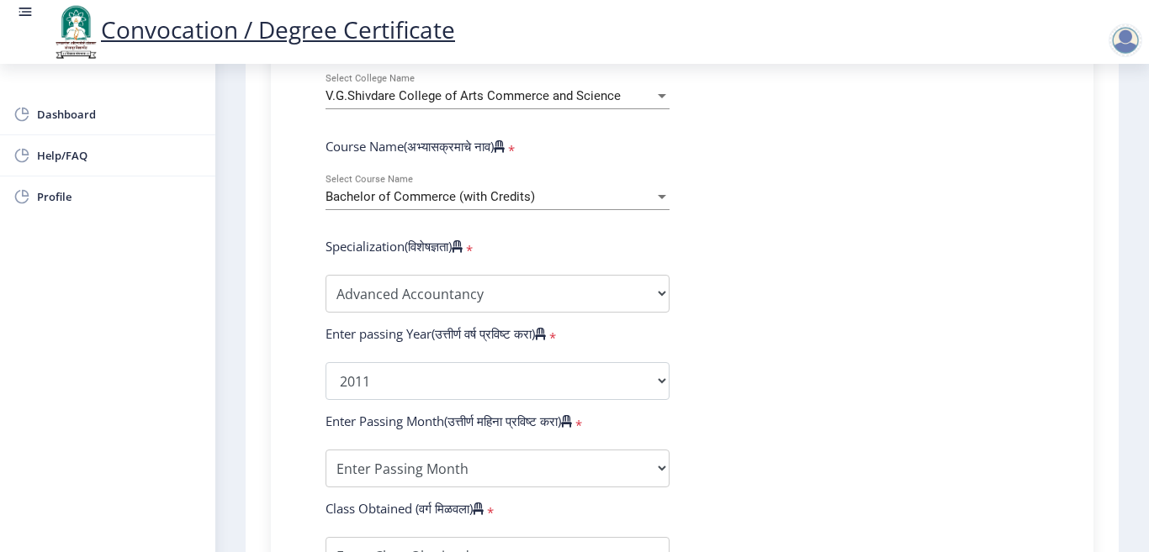
click at [866, 266] on form "Enter Your PRN Number (तुमचा पीआरएन (कायम नोंदणी क्रमांक) एंटर करा) * Student T…" at bounding box center [682, 350] width 738 height 979
click at [430, 469] on select "Enter Passing Month March April May October November December" at bounding box center [497, 469] width 344 height 38
select select "October"
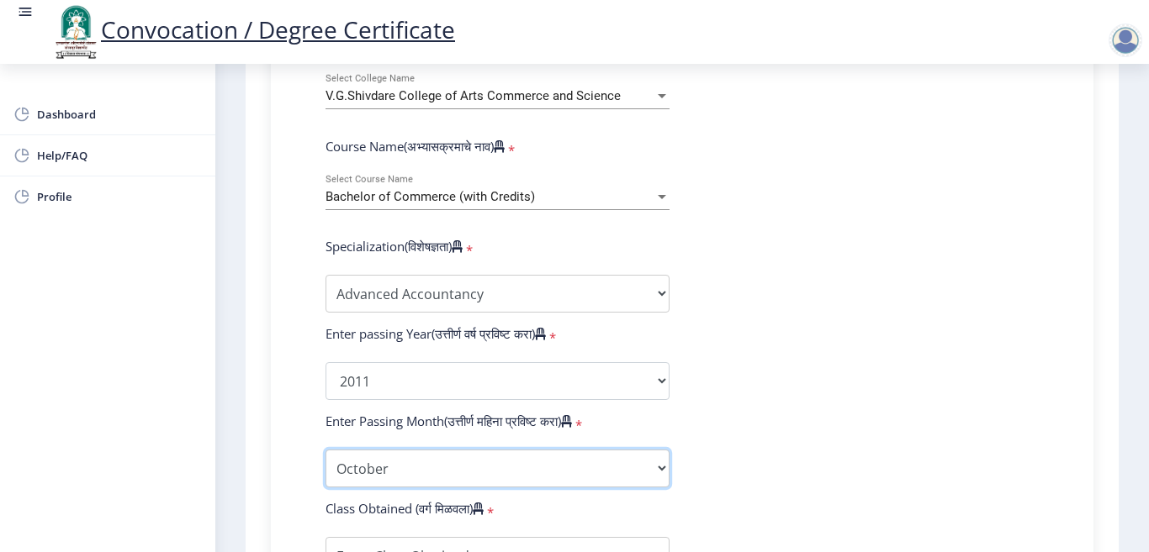
click at [325, 450] on select "Enter Passing Month March April May October November December" at bounding box center [497, 469] width 344 height 38
click at [893, 311] on form "Enter Your PRN Number (तुमचा पीआरएन (कायम नोंदणी क्रमांक) एंटर करा) * Student T…" at bounding box center [682, 350] width 738 height 979
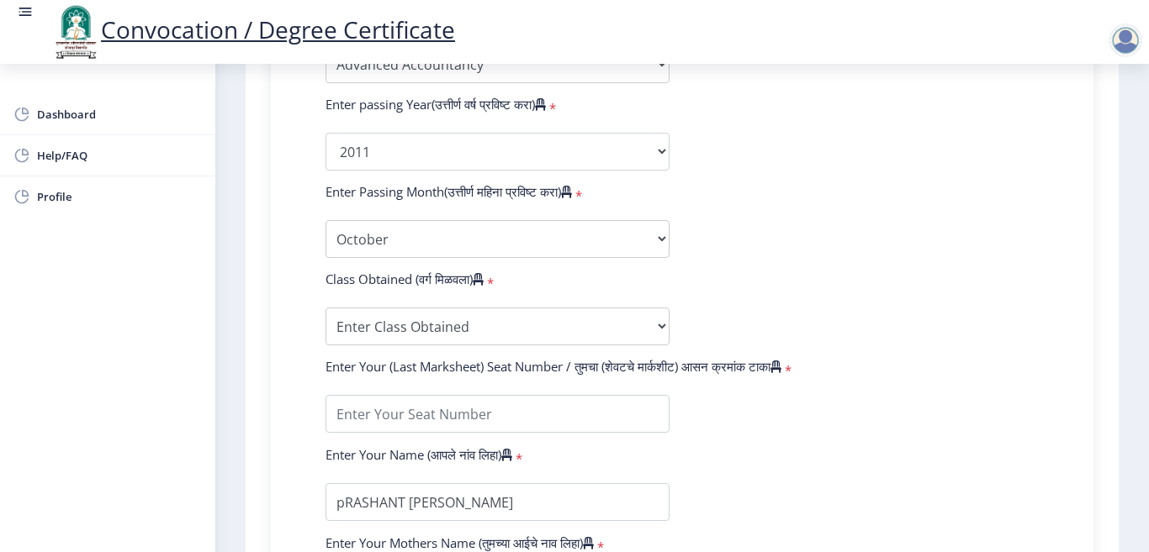
scroll to position [925, 0]
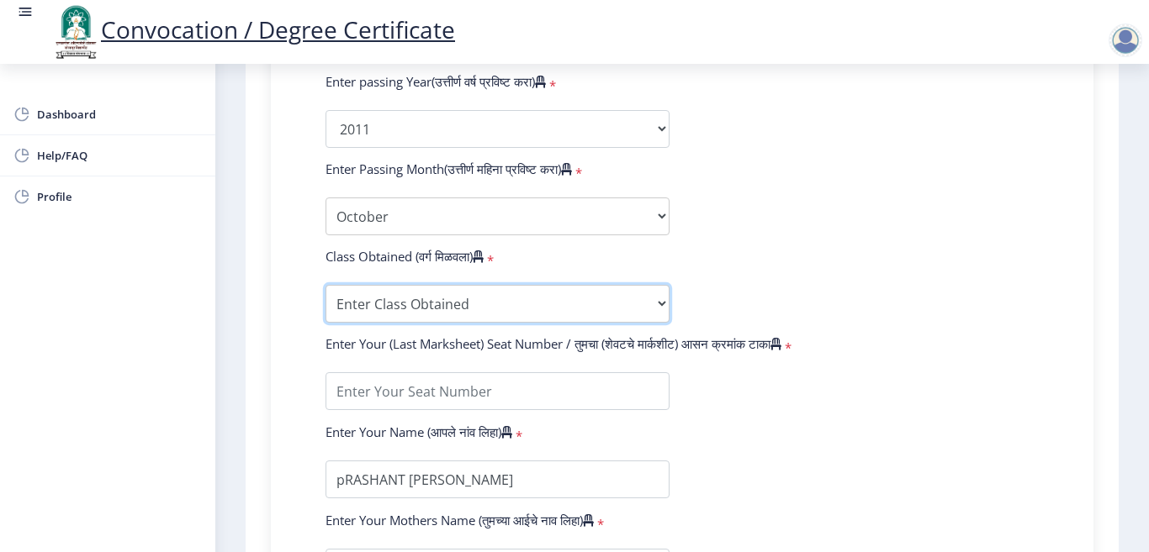
click at [534, 303] on select "Enter Class Obtained FIRST CLASS WITH DISTINCTION FIRST CLASS HIGHER SECOND CLA…" at bounding box center [497, 304] width 344 height 38
click at [877, 144] on form "Enter Your PRN Number (तुमचा पीआरएन (कायम नोंदणी क्रमांक) एंटर करा) * Student T…" at bounding box center [682, 98] width 738 height 979
click at [505, 306] on select "Enter Class Obtained FIRST CLASS WITH DISTINCTION FIRST CLASS HIGHER SECOND CLA…" at bounding box center [497, 304] width 344 height 38
click at [768, 178] on form "Enter Your PRN Number (तुमचा पीआरएन (कायम नोंदणी क्रमांक) एंटर करा) * Student T…" at bounding box center [682, 98] width 738 height 979
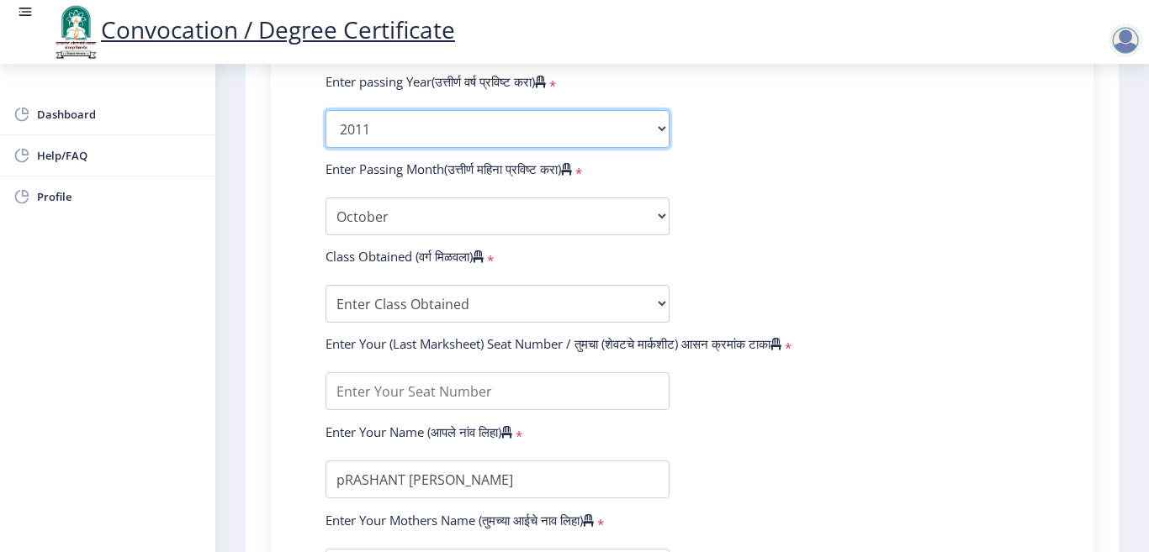
click at [488, 131] on select "2025 2024 2023 2022 2021 2020 2019 2018 2017 2016 2015 2014 2013 2012 2011 2010…" at bounding box center [497, 129] width 344 height 38
select select "2012"
click at [325, 110] on select "2025 2024 2023 2022 2021 2020 2019 2018 2017 2016 2015 2014 2013 2012 2011 2010…" at bounding box center [497, 129] width 344 height 38
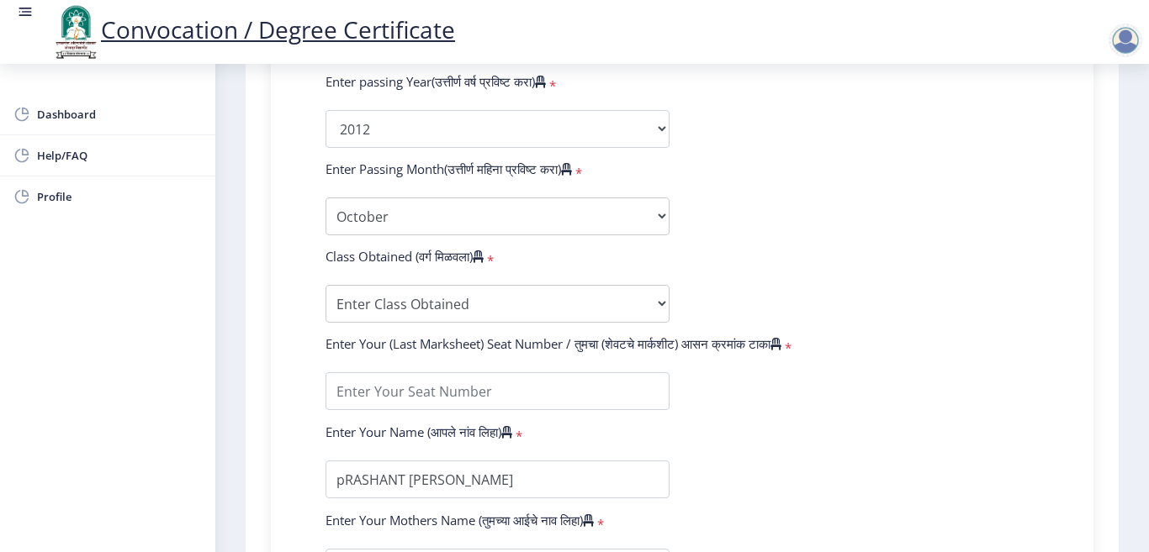
drag, startPoint x: 850, startPoint y: 416, endPoint x: 828, endPoint y: 397, distance: 29.2
click at [851, 415] on form "Enter Your PRN Number (तुमचा पीआरएन (कायम नोंदणी क्रमांक) एंटर करा) * Student T…" at bounding box center [682, 98] width 738 height 979
click at [558, 314] on select "Enter Class Obtained FIRST CLASS WITH DISTINCTION FIRST CLASS HIGHER SECOND CLA…" at bounding box center [497, 304] width 344 height 38
click at [828, 173] on form "Enter Your PRN Number (तुमचा पीआरएन (कायम नोंदणी क्रमांक) एंटर करा) * Student T…" at bounding box center [682, 98] width 738 height 979
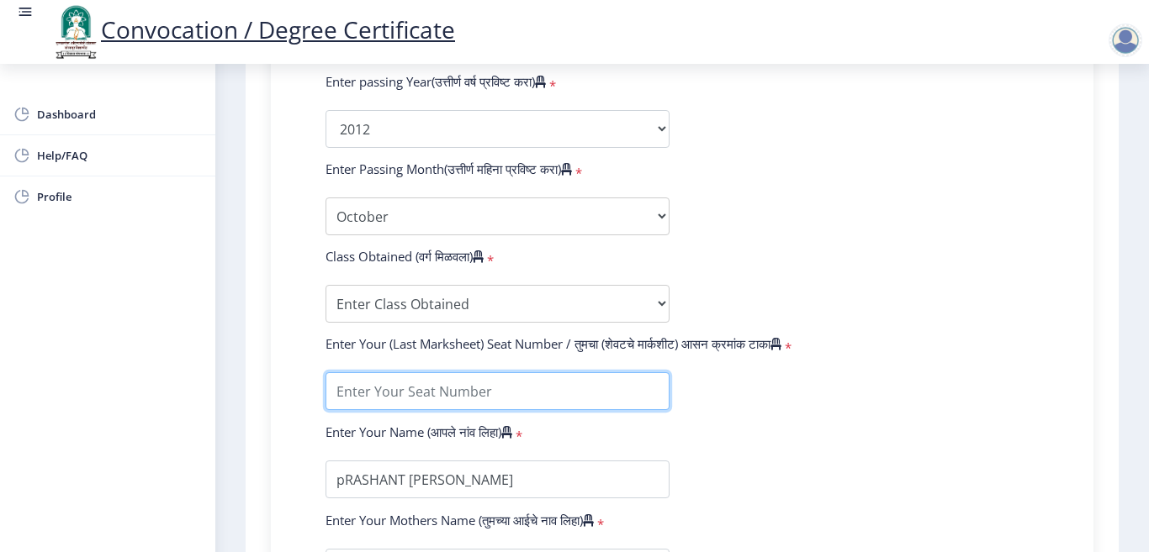
click at [506, 380] on input "textarea" at bounding box center [497, 392] width 344 height 38
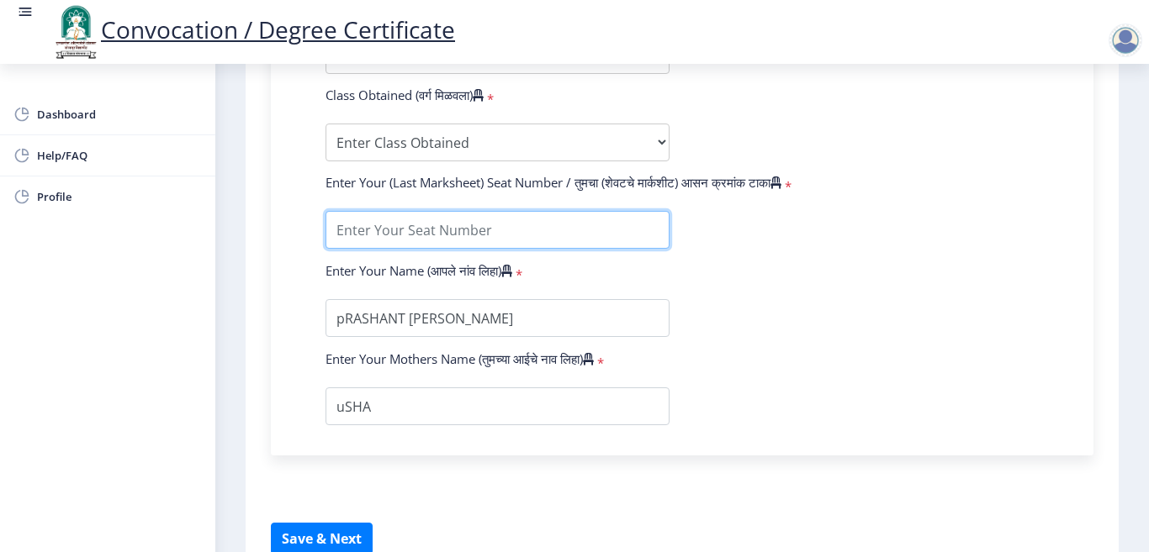
scroll to position [1093, 0]
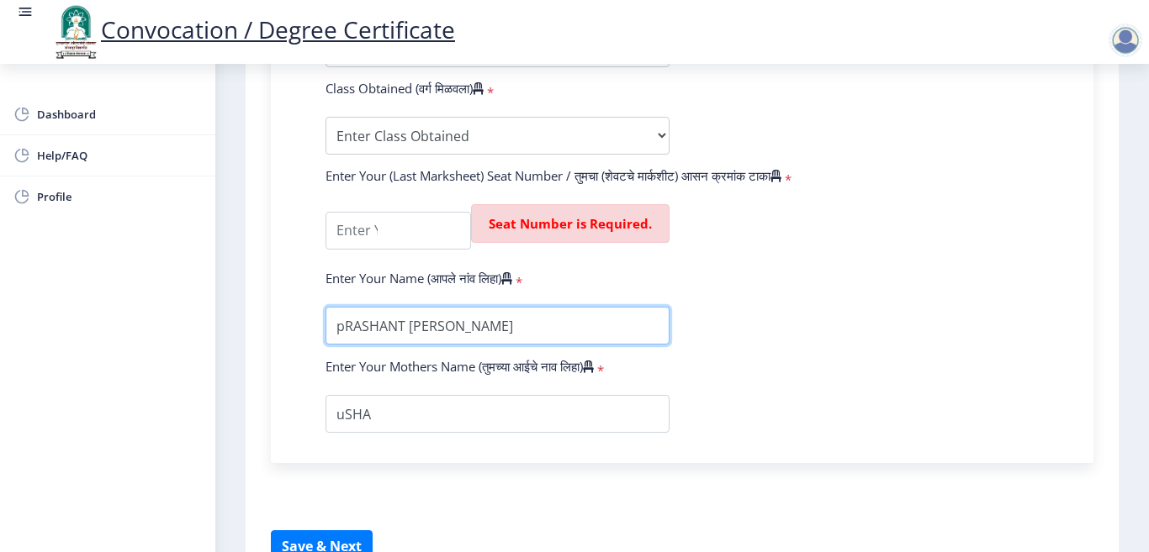
click at [335, 323] on input "textarea" at bounding box center [497, 326] width 344 height 38
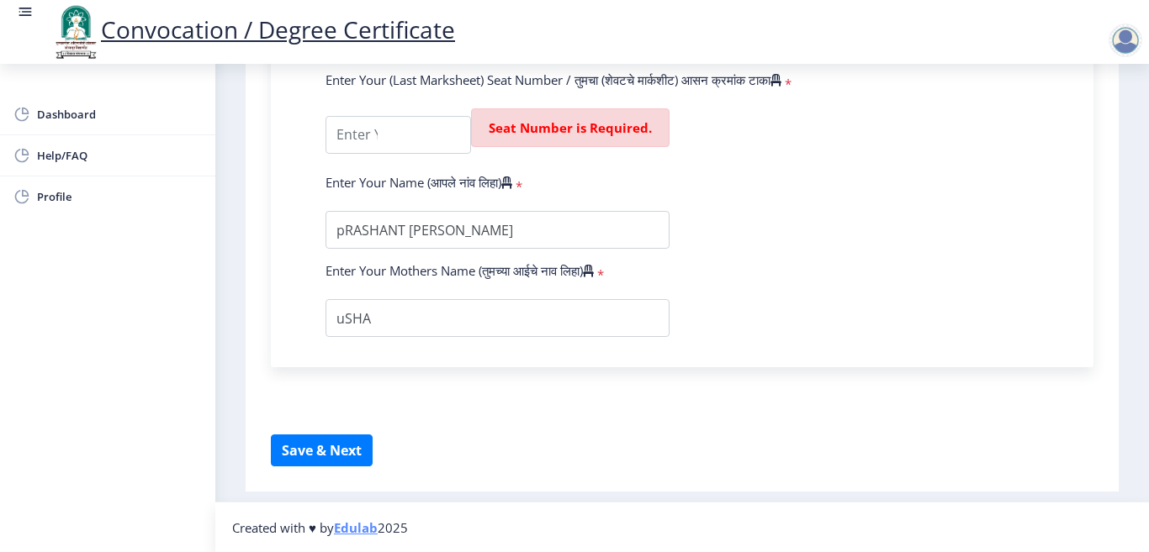
scroll to position [1190, 0]
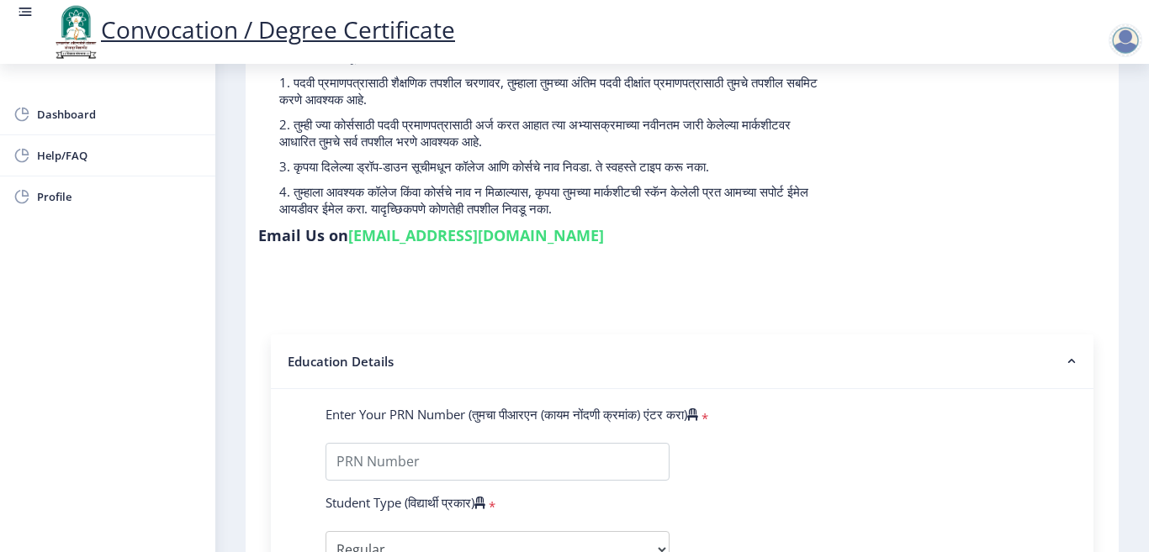
scroll to position [0, 0]
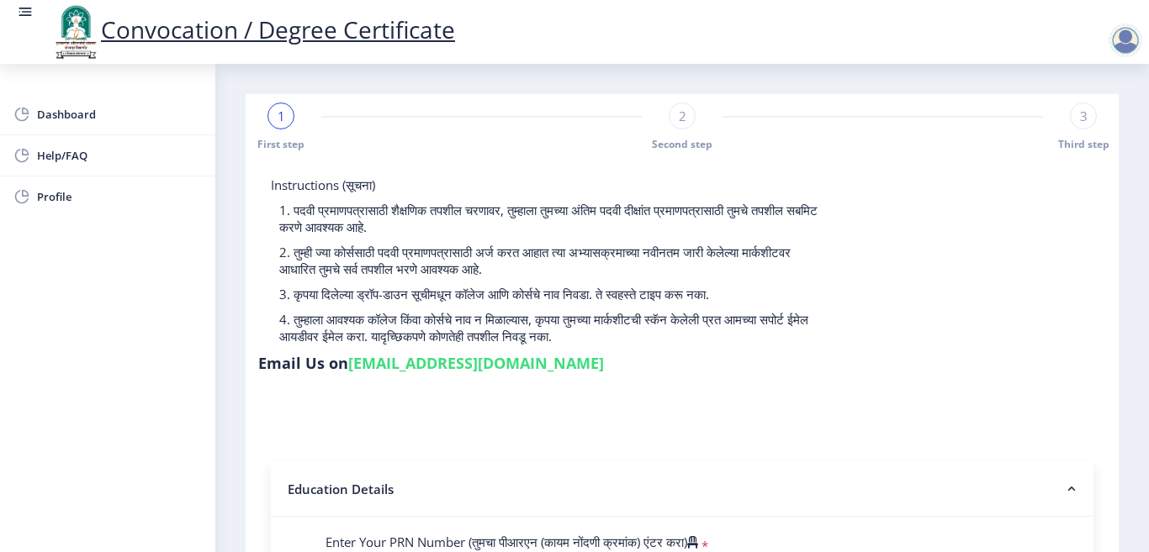
click at [1129, 39] on div at bounding box center [1125, 41] width 34 height 34
click at [1092, 120] on link "Log out" at bounding box center [1081, 131] width 135 height 40
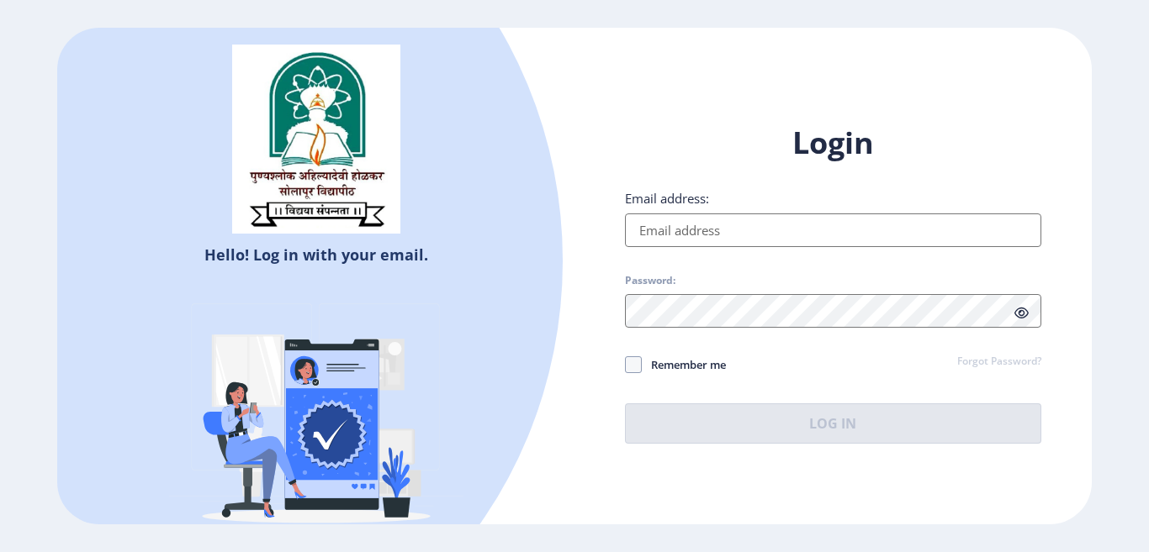
type input "[EMAIL_ADDRESS][DOMAIN_NAME]"
